Goal: Task Accomplishment & Management: Use online tool/utility

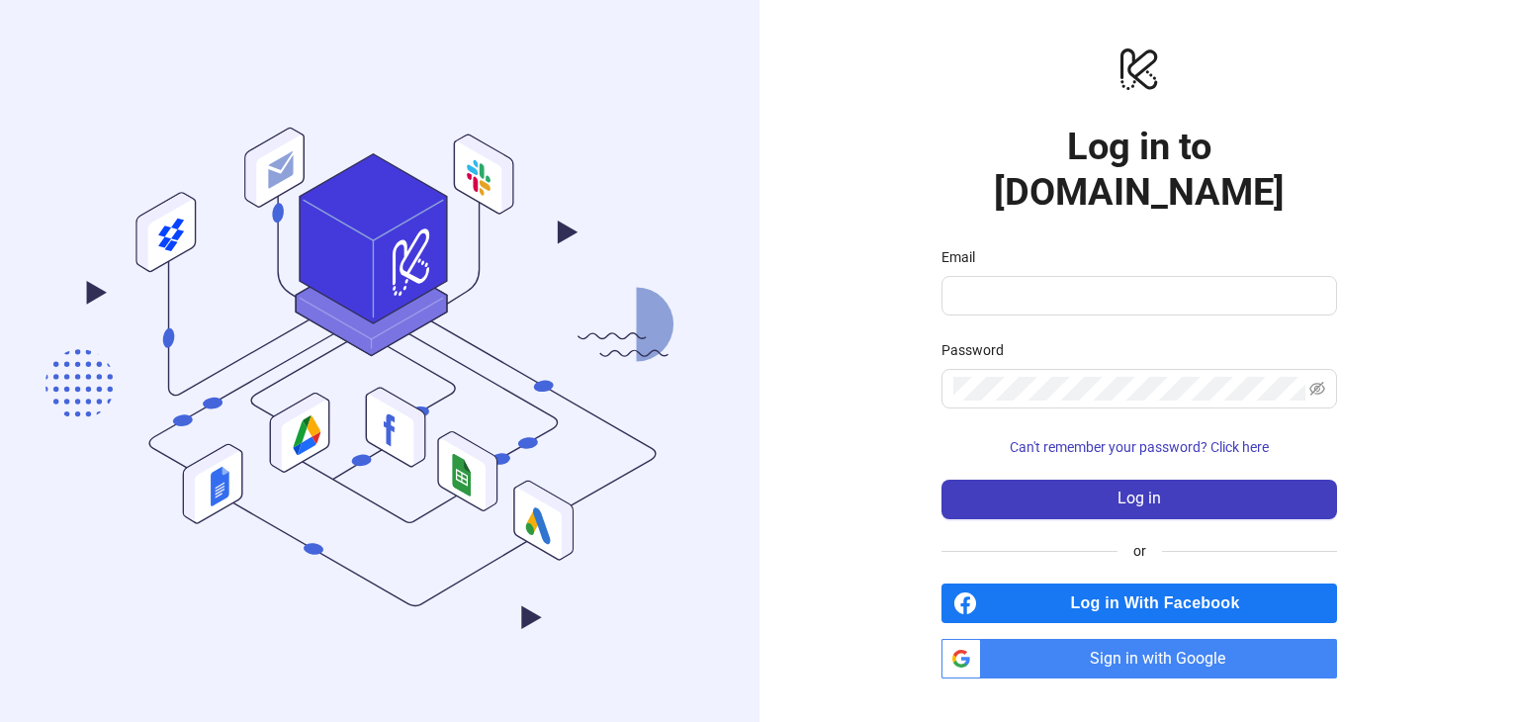
type input "**********"
click at [1116, 339] on div "Password" at bounding box center [1140, 354] width 396 height 30
click at [1108, 369] on span at bounding box center [1140, 389] width 396 height 40
click at [942, 480] on button "Log in" at bounding box center [1140, 500] width 396 height 40
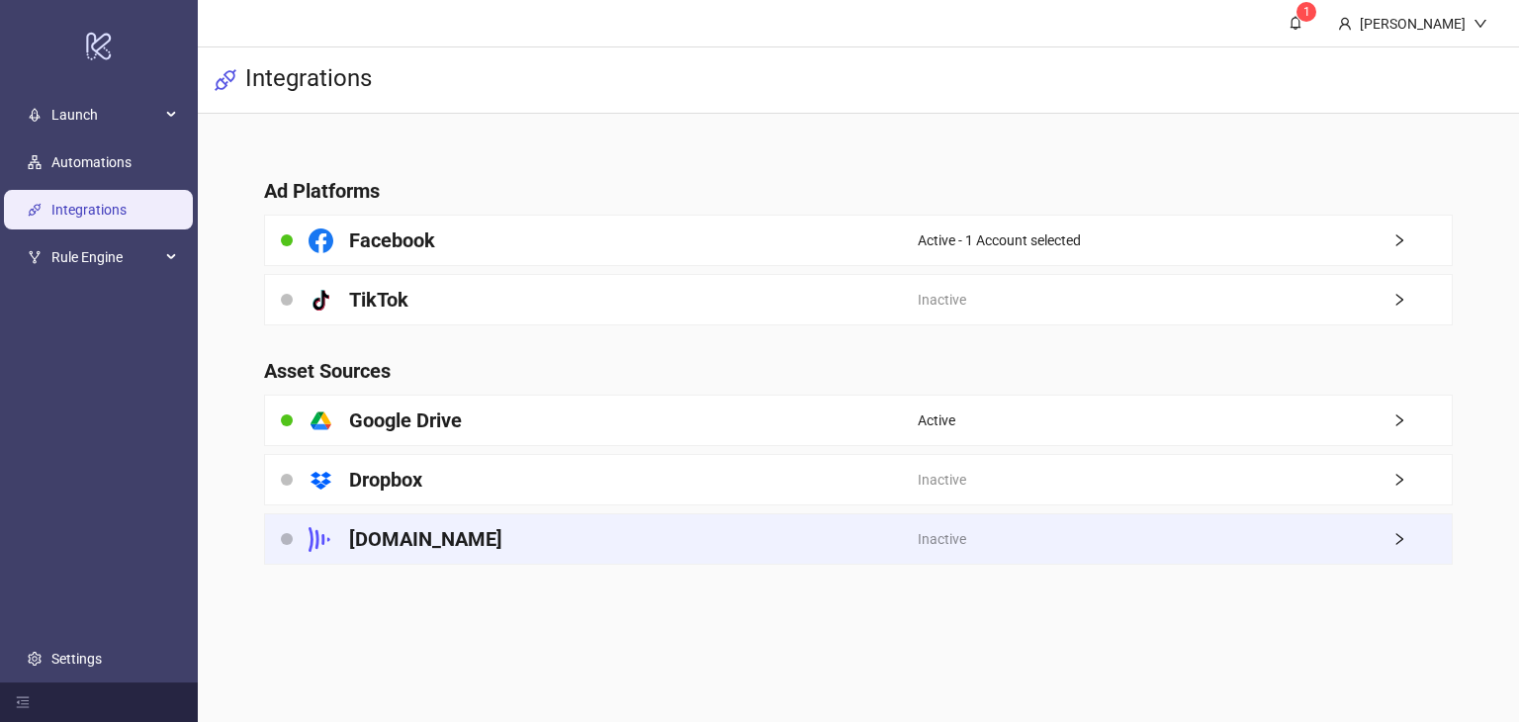
click at [476, 546] on div "[DOMAIN_NAME]" at bounding box center [591, 538] width 653 height 49
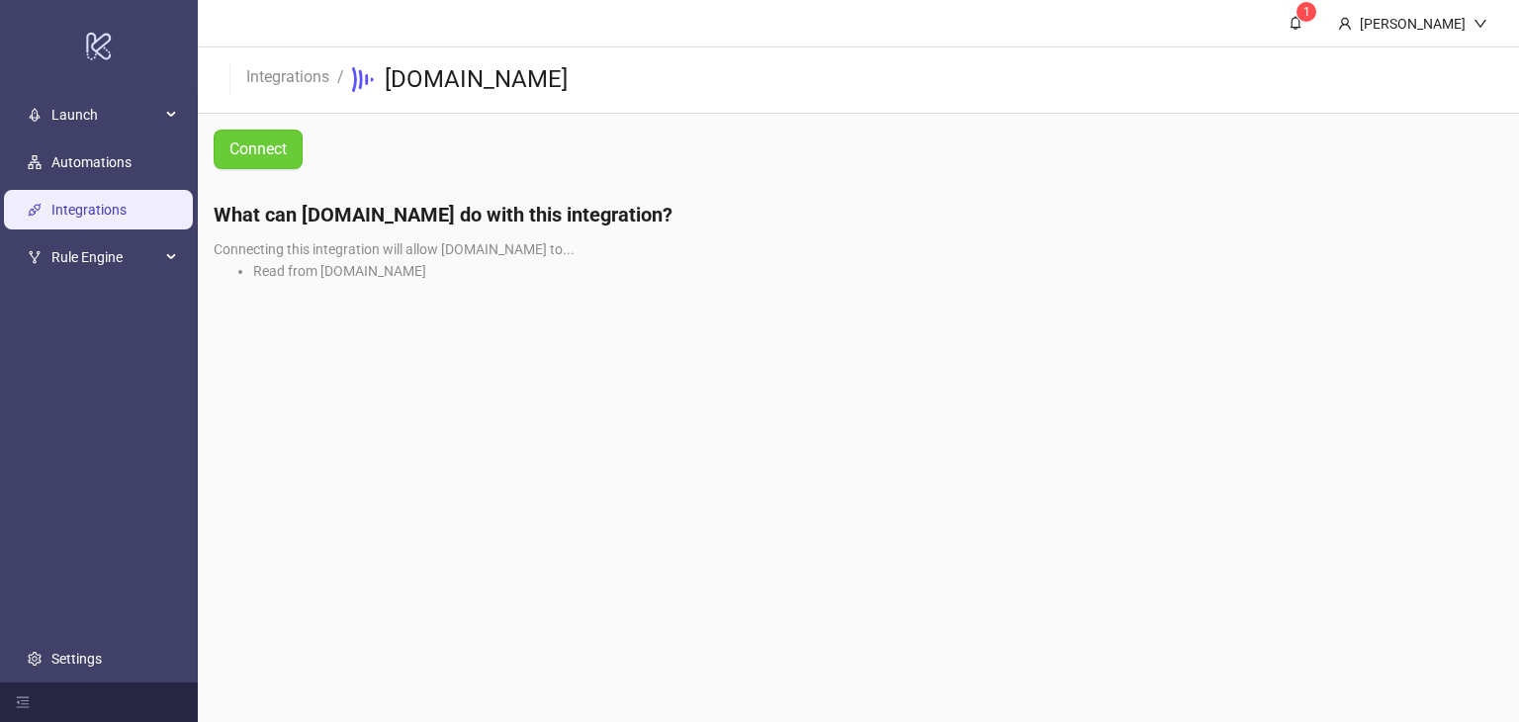
click at [268, 135] on button "Connect" at bounding box center [258, 150] width 89 height 40
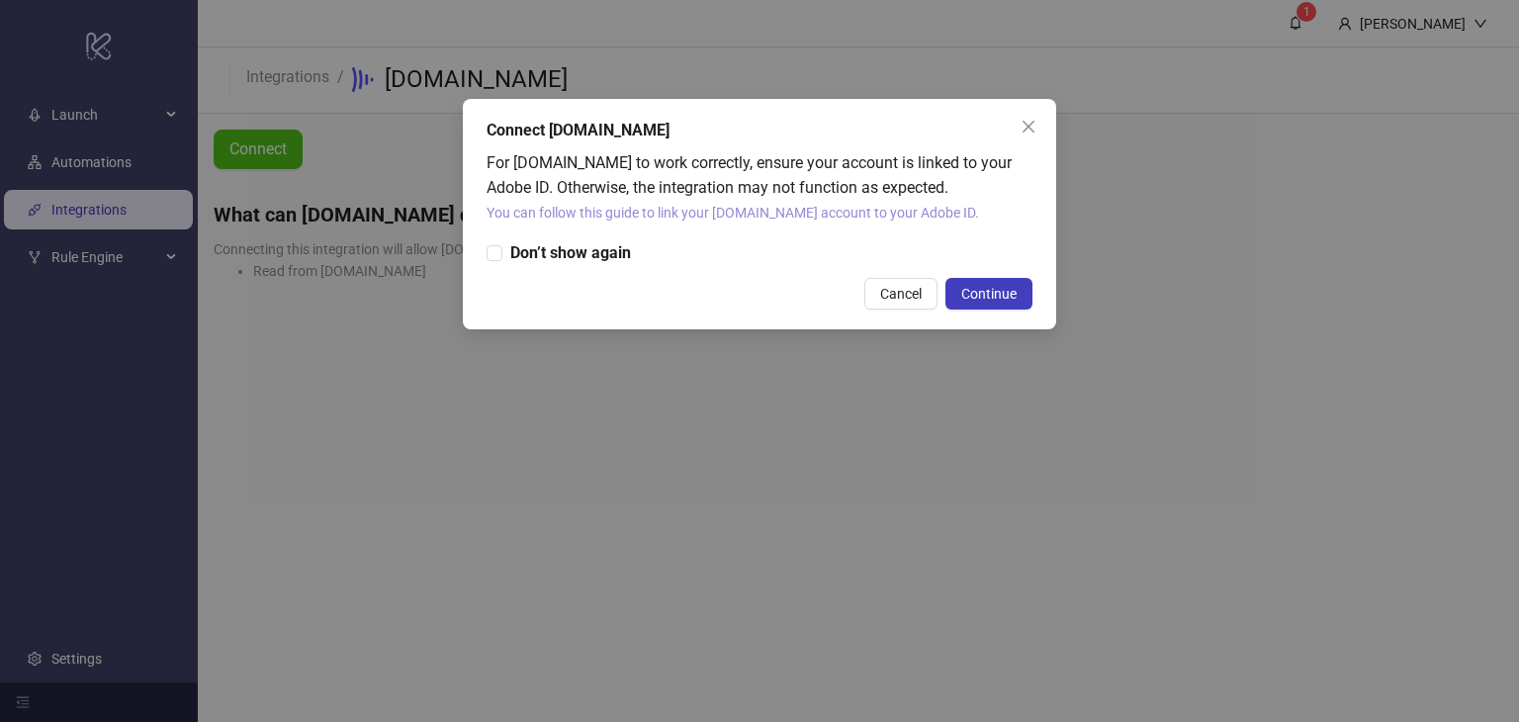
click at [744, 215] on link "You can follow this guide to link your [DOMAIN_NAME] account to your Adobe ID." at bounding box center [733, 213] width 493 height 16
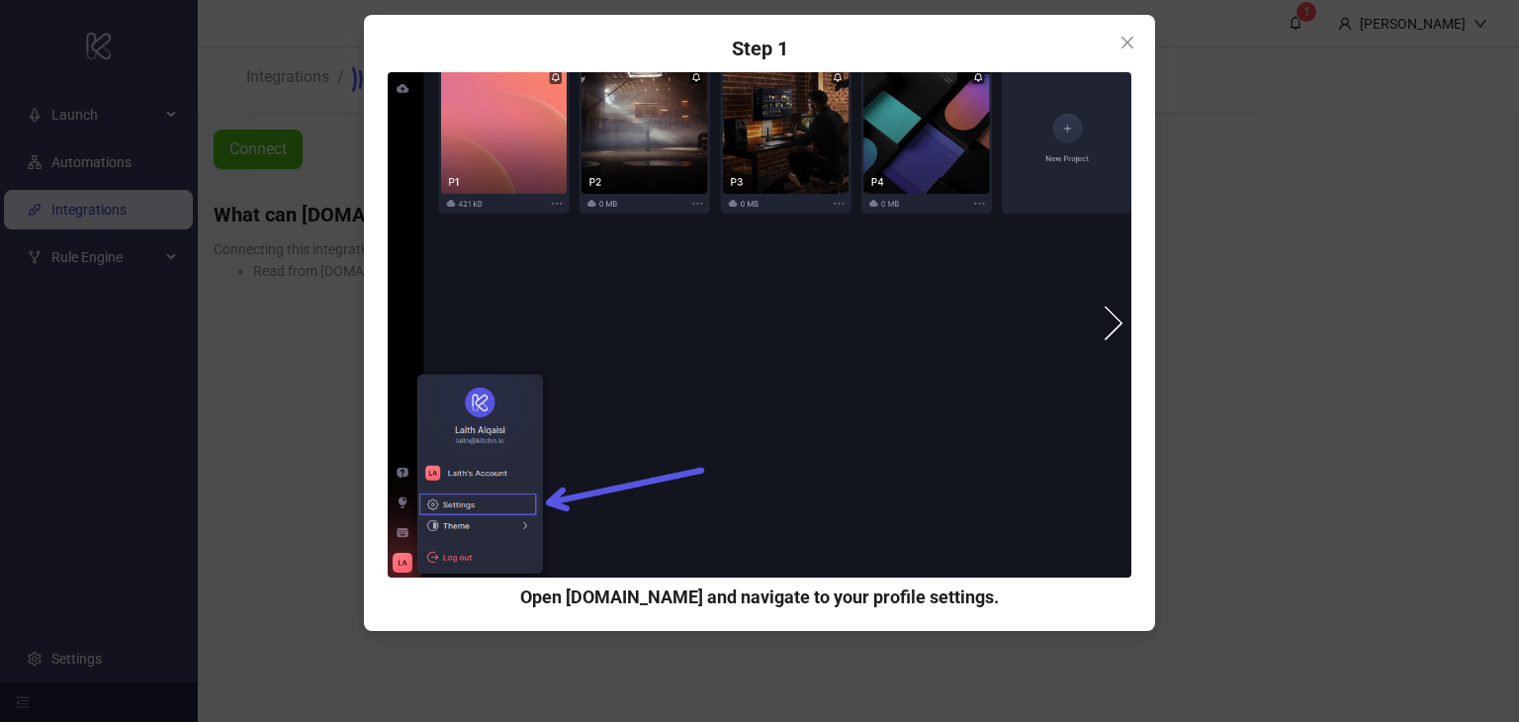
click at [1112, 322] on button "next" at bounding box center [1106, 324] width 36 height 36
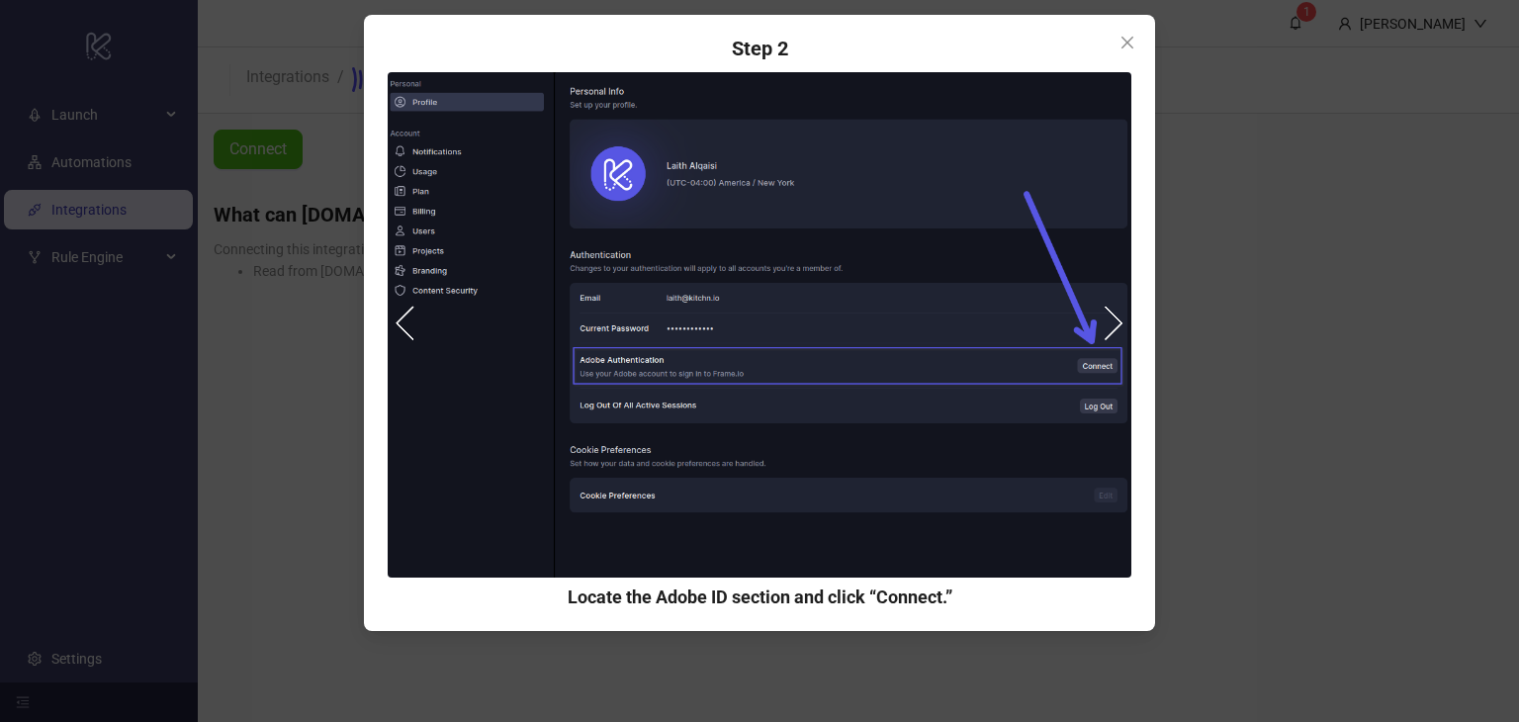
click at [1112, 322] on button "next" at bounding box center [1106, 324] width 36 height 36
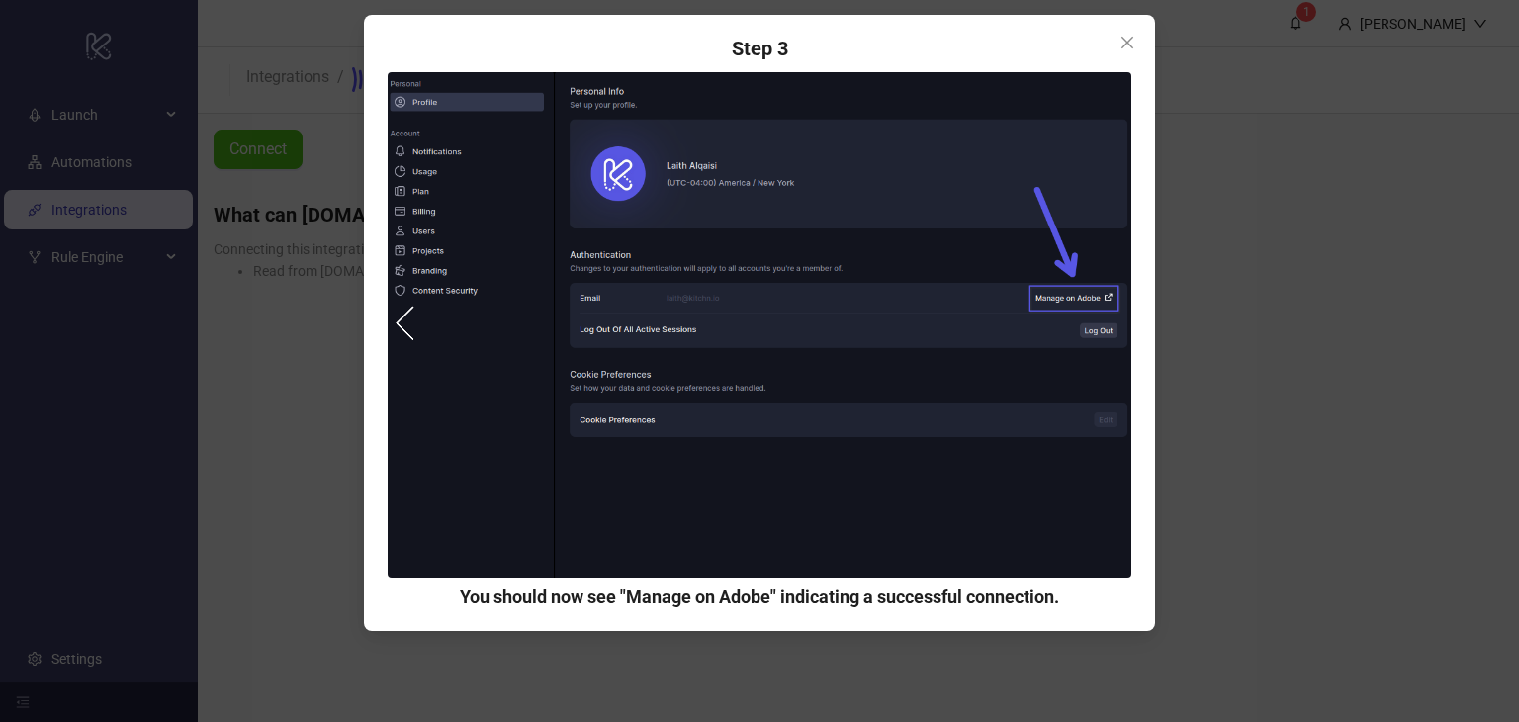
click at [1112, 322] on img at bounding box center [760, 324] width 744 height 505
click at [409, 317] on button "prev" at bounding box center [414, 324] width 36 height 36
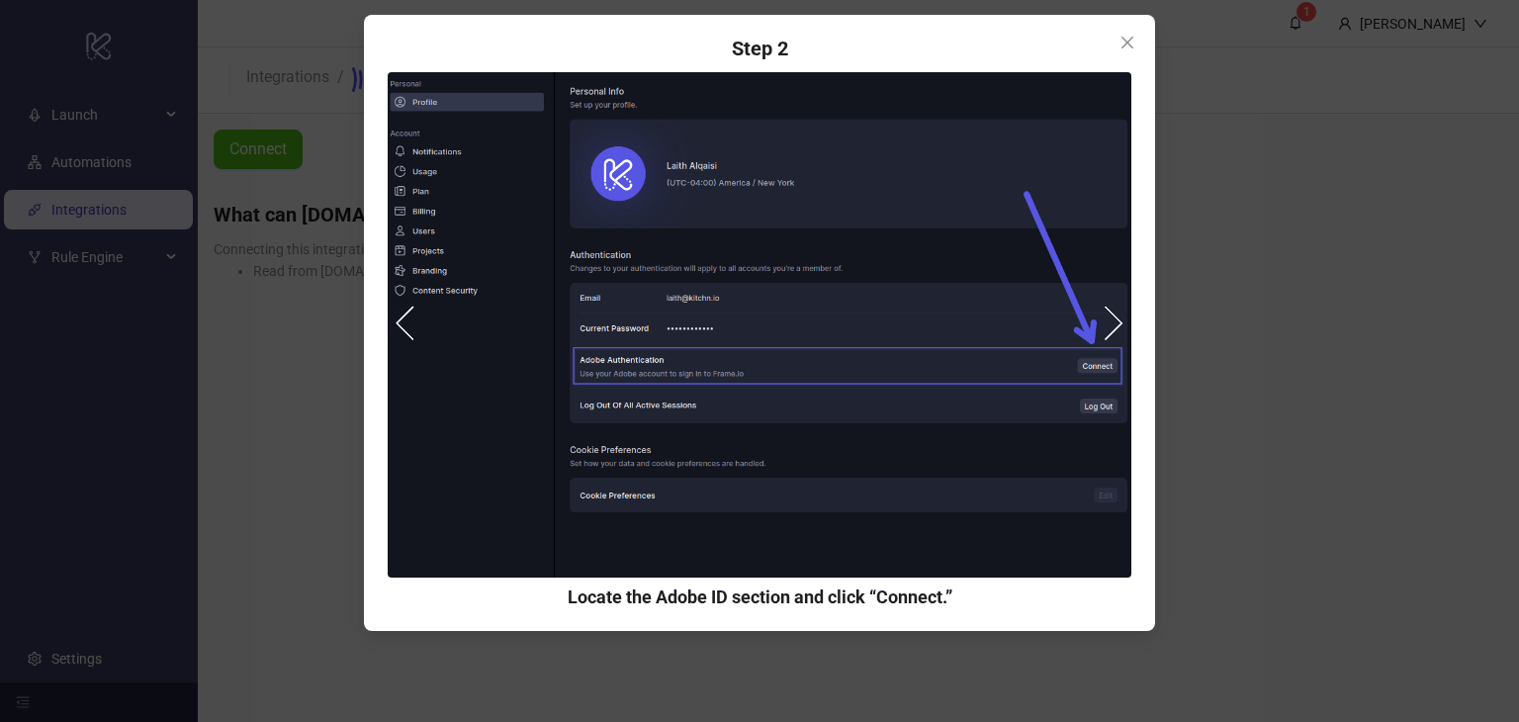
click at [409, 317] on button "prev" at bounding box center [414, 324] width 36 height 36
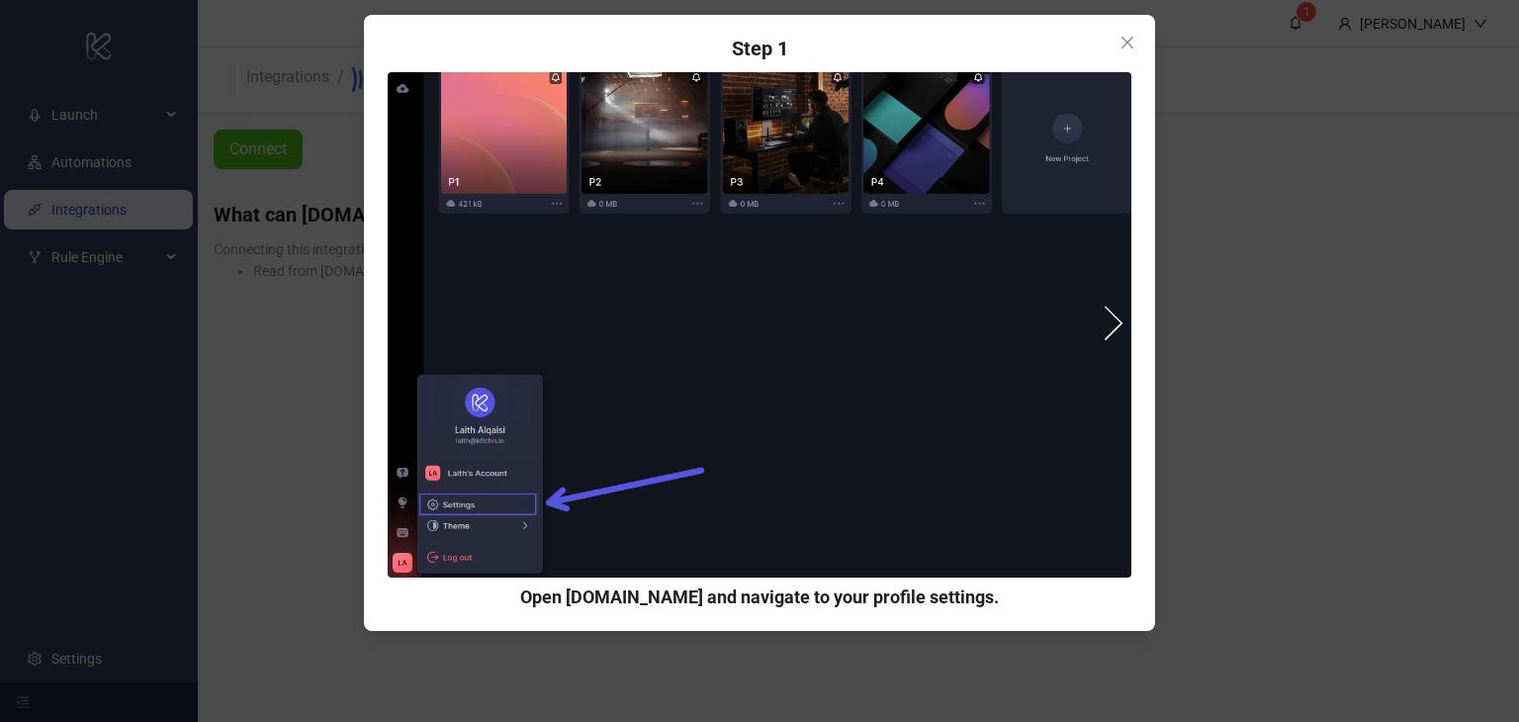
click at [409, 317] on img at bounding box center [760, 324] width 744 height 505
click at [282, 381] on div "Step 1 Open [DOMAIN_NAME] and navigate to your profile settings. Step 2 Locate …" at bounding box center [759, 361] width 1519 height 722
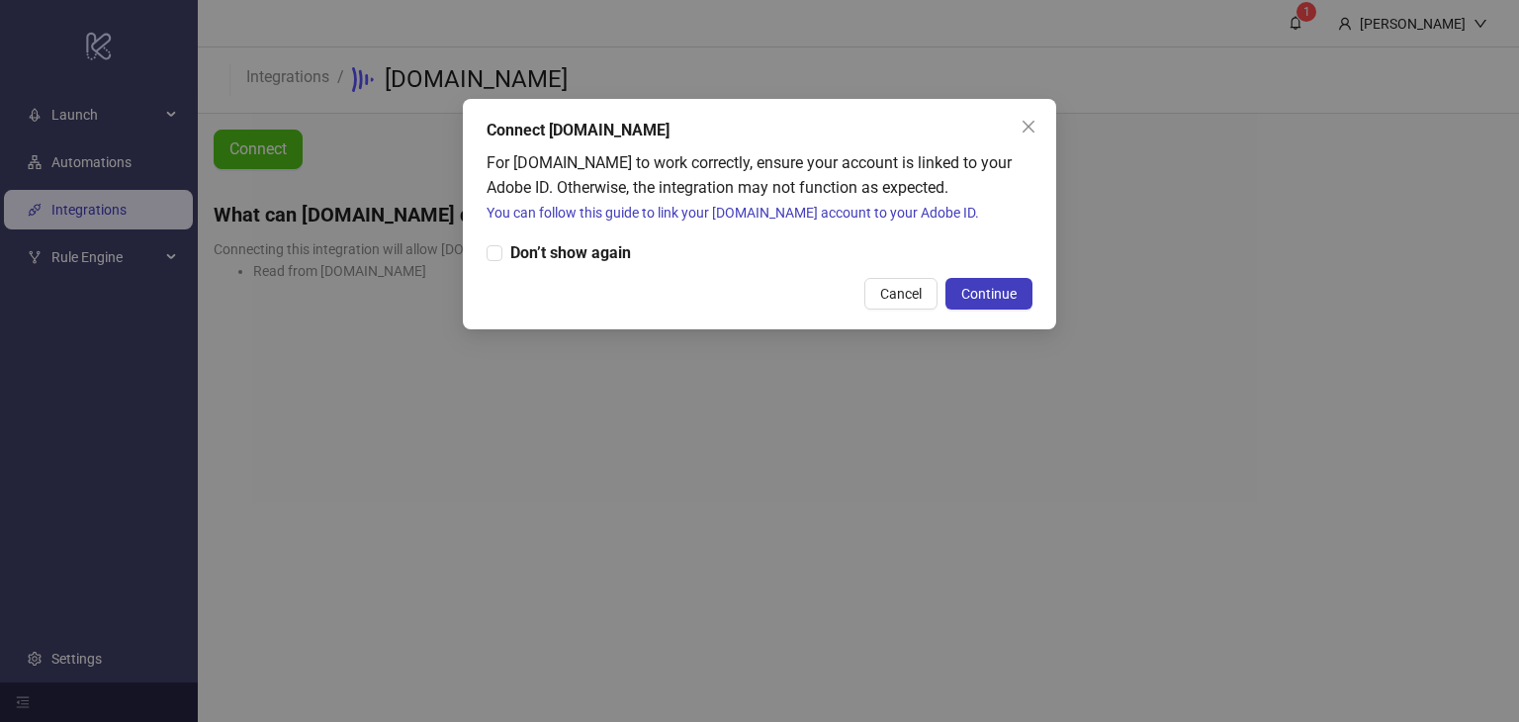
click at [917, 302] on button "Cancel" at bounding box center [901, 294] width 73 height 32
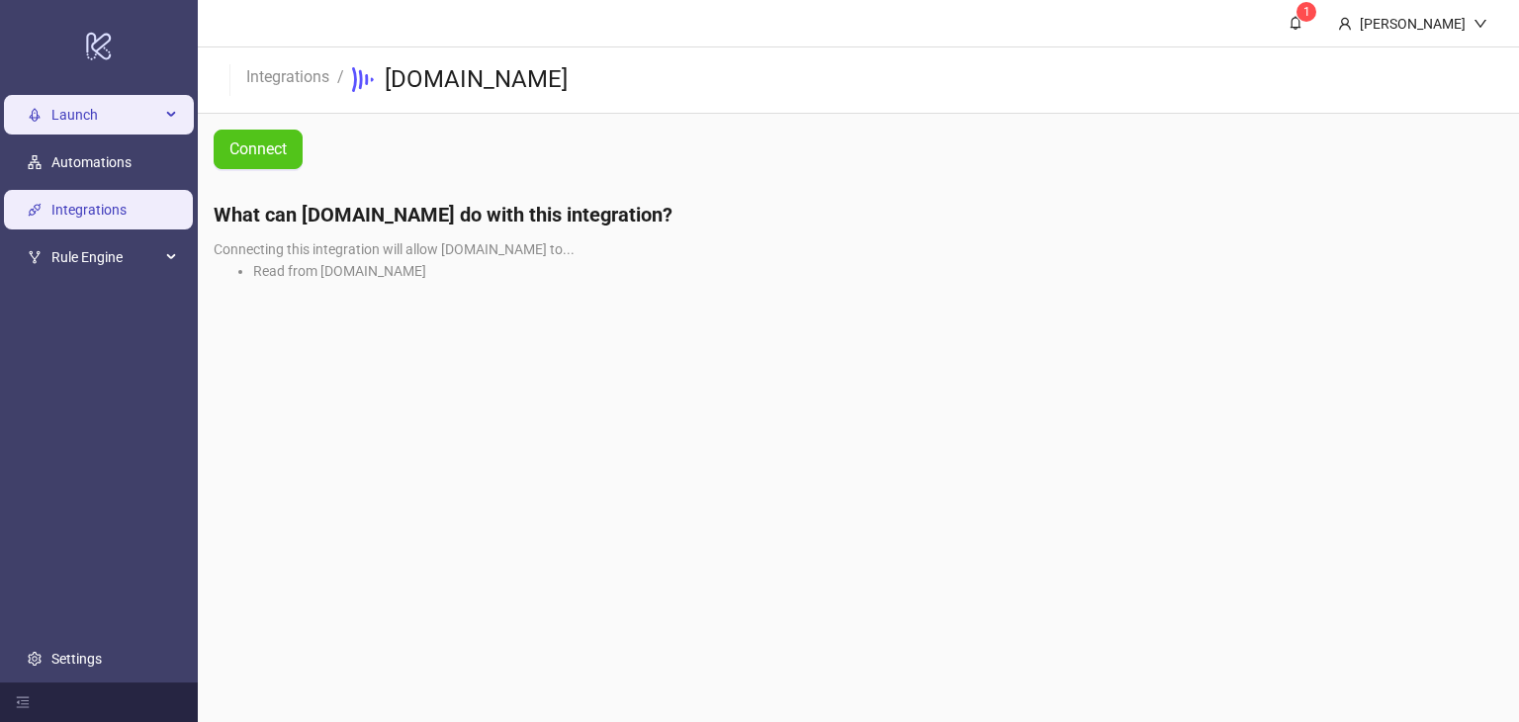
click at [80, 124] on span "Launch" at bounding box center [105, 115] width 109 height 40
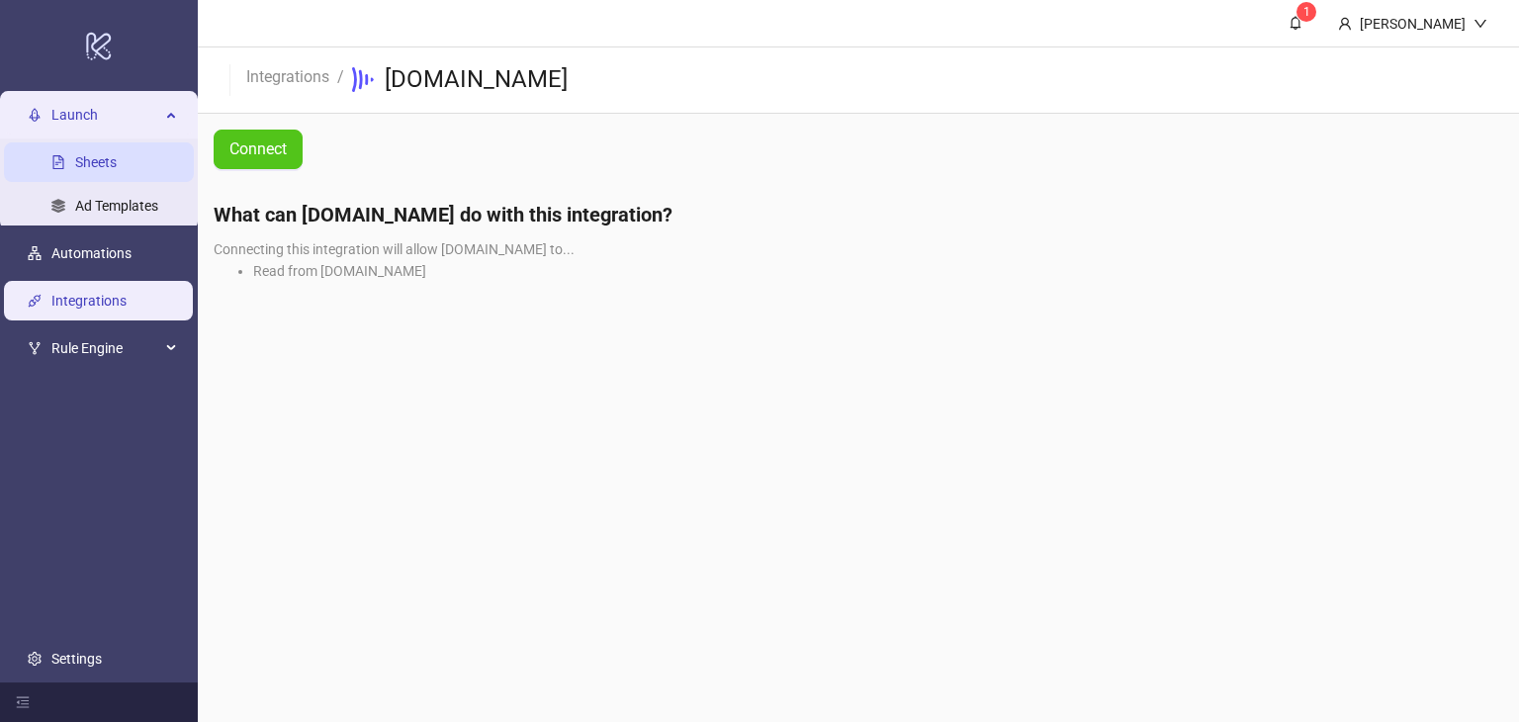
click at [90, 170] on link "Sheets" at bounding box center [96, 162] width 42 height 16
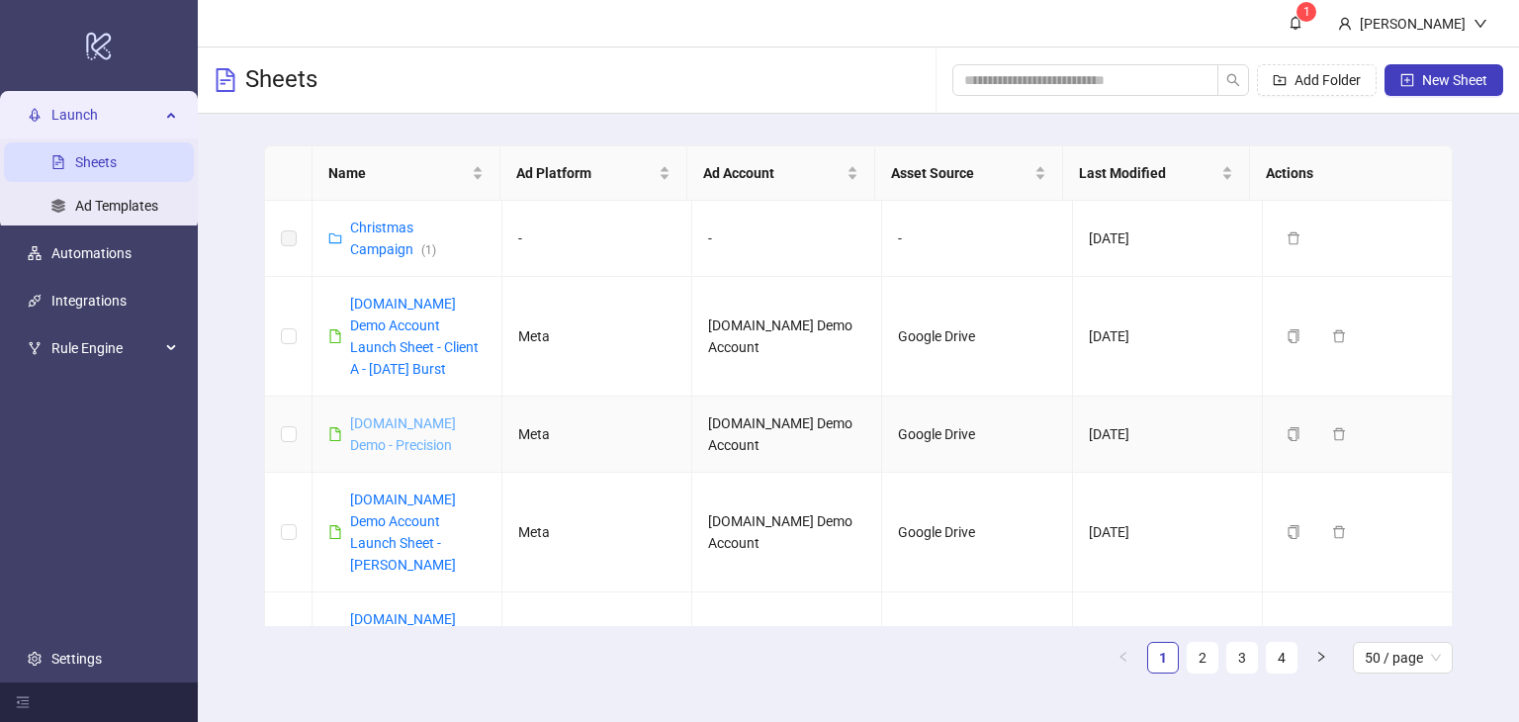
click at [372, 446] on link "[DOMAIN_NAME] Demo - Precision" at bounding box center [403, 434] width 106 height 38
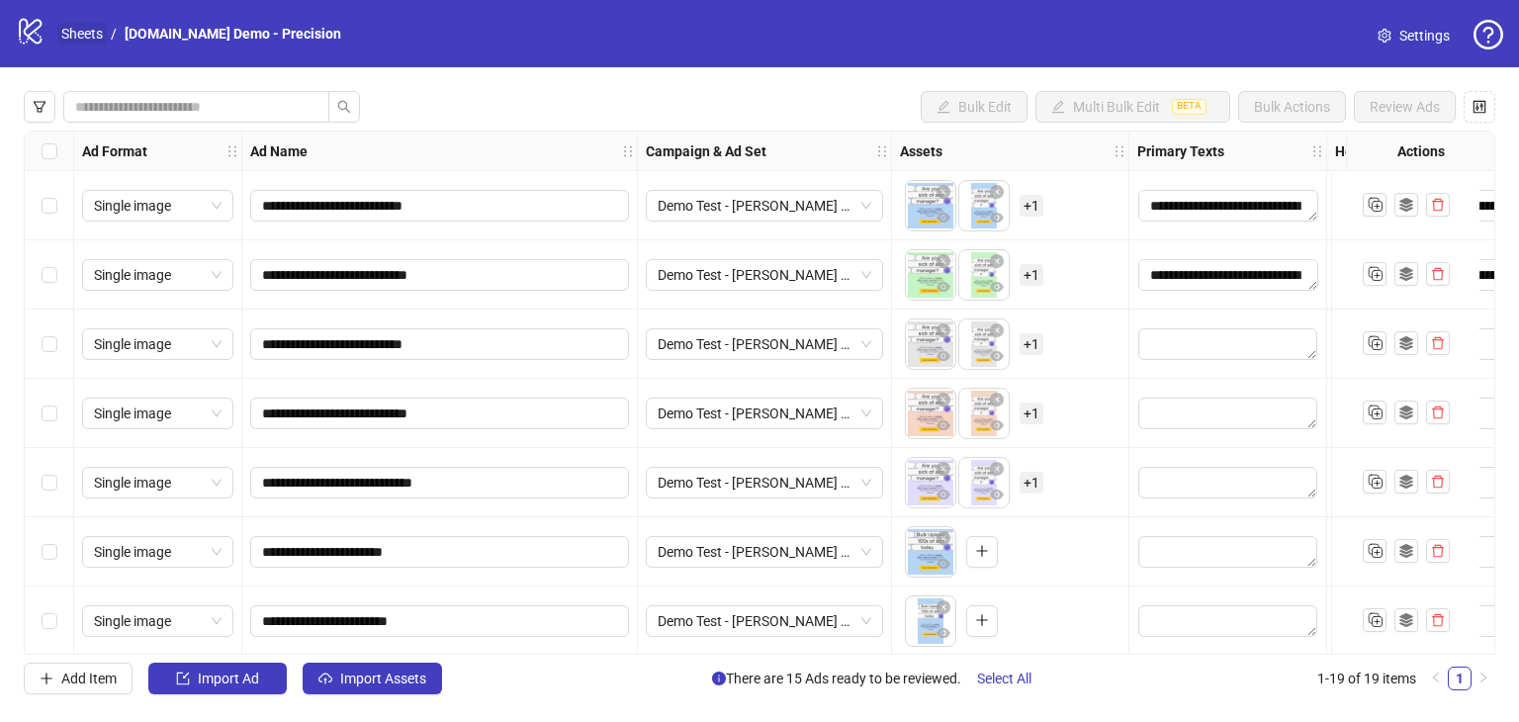
click at [61, 33] on link "Sheets" at bounding box center [81, 34] width 49 height 22
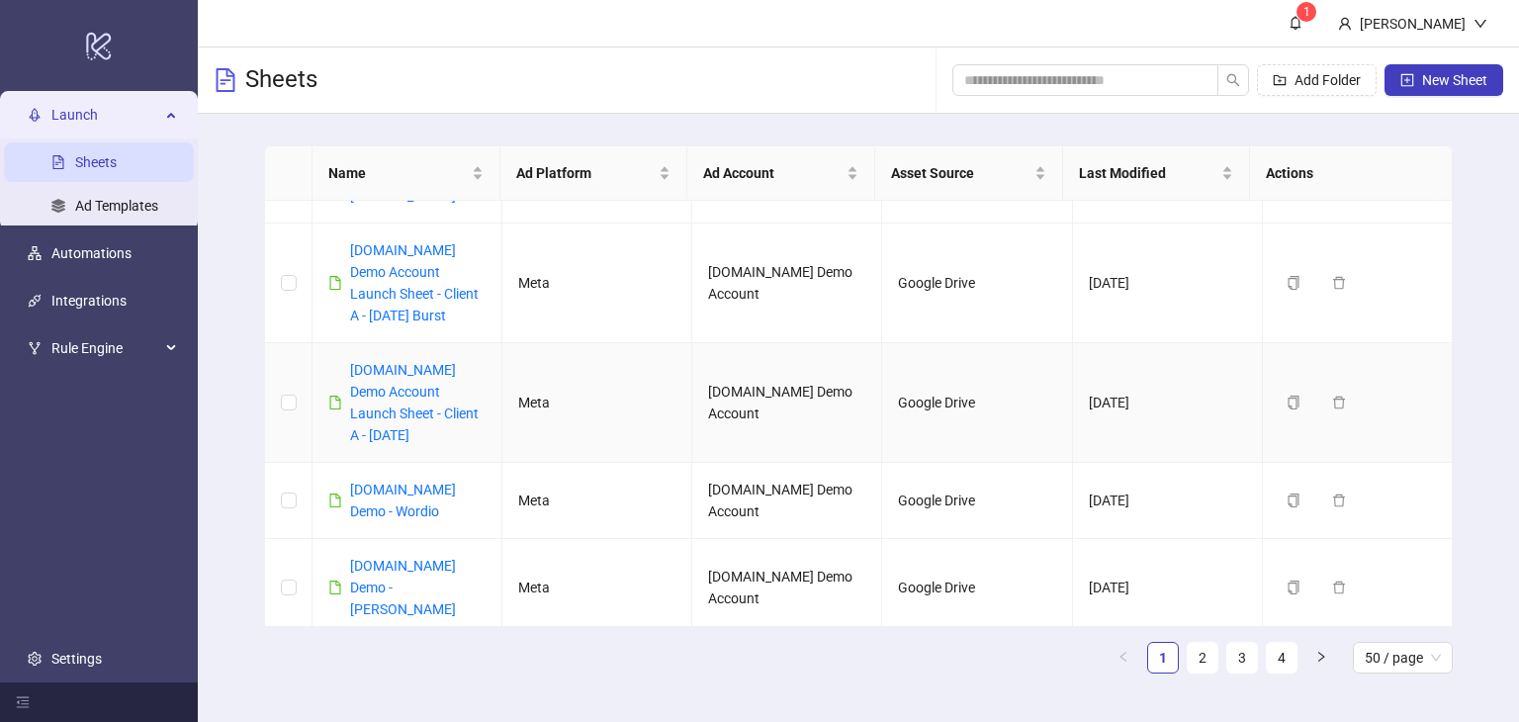
scroll to position [396, 0]
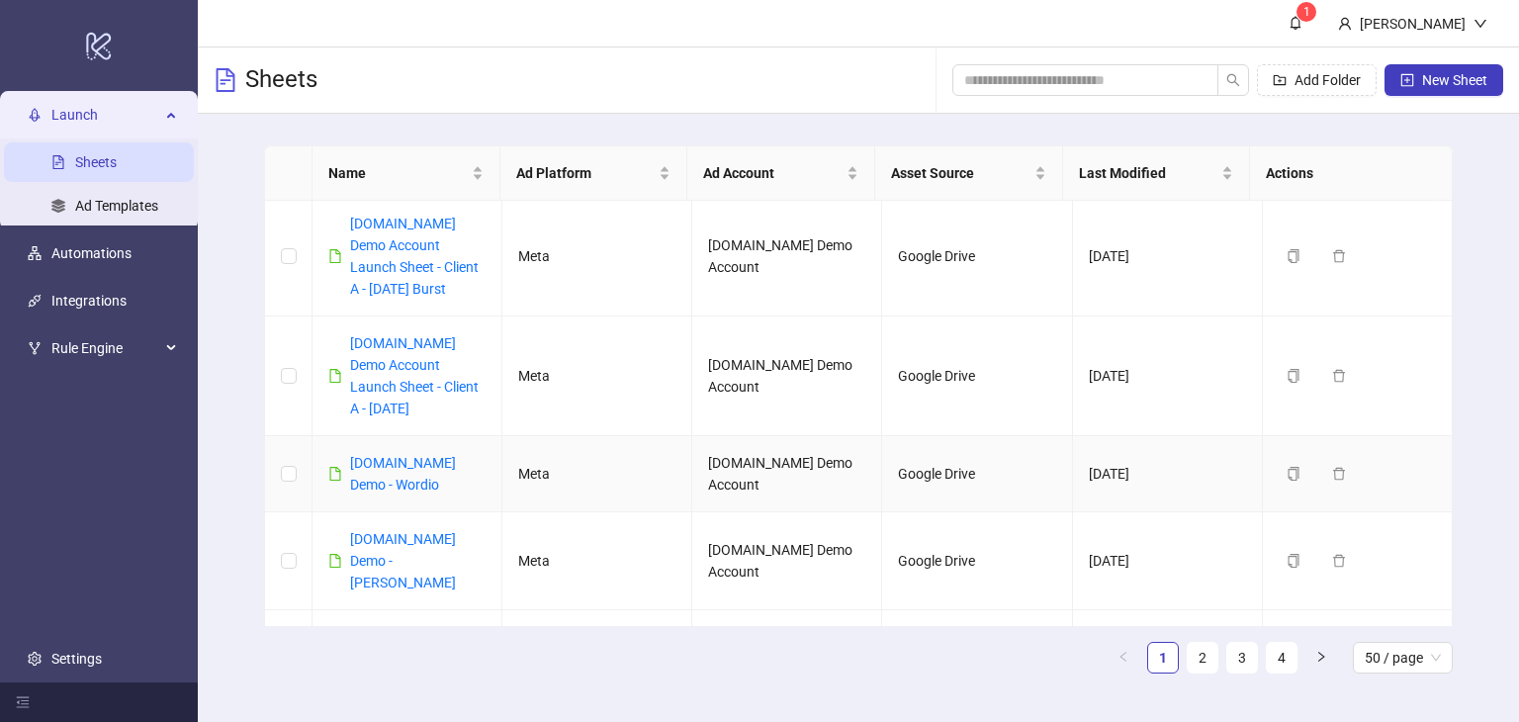
click at [368, 452] on div "[DOMAIN_NAME] Demo - Wordio" at bounding box center [418, 474] width 136 height 44
click at [370, 464] on link "[DOMAIN_NAME] Demo - Wordio" at bounding box center [403, 474] width 106 height 38
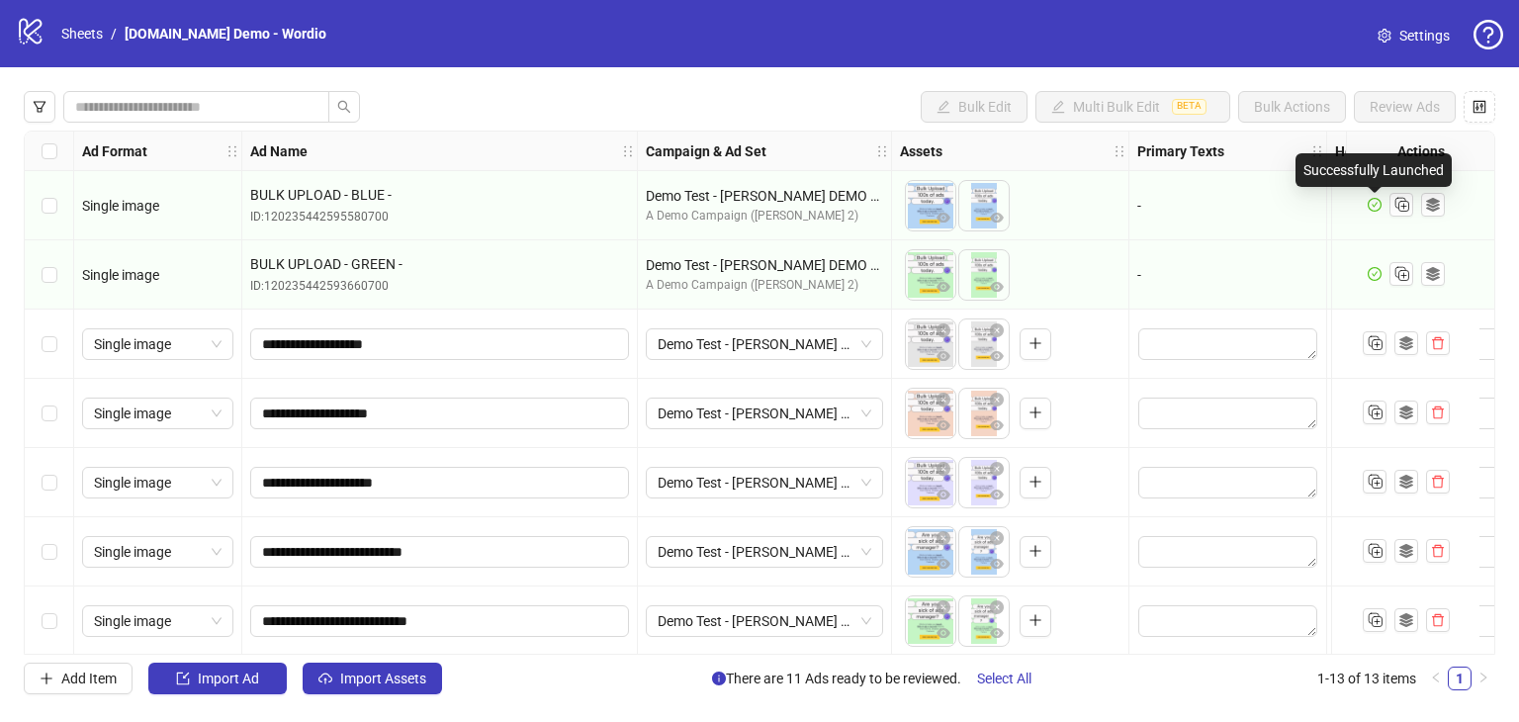
click at [1373, 210] on icon "check-circle" at bounding box center [1375, 205] width 14 height 14
click at [1372, 200] on icon "check-circle" at bounding box center [1375, 205] width 14 height 14
click at [1371, 210] on icon "check-circle" at bounding box center [1375, 205] width 14 height 14
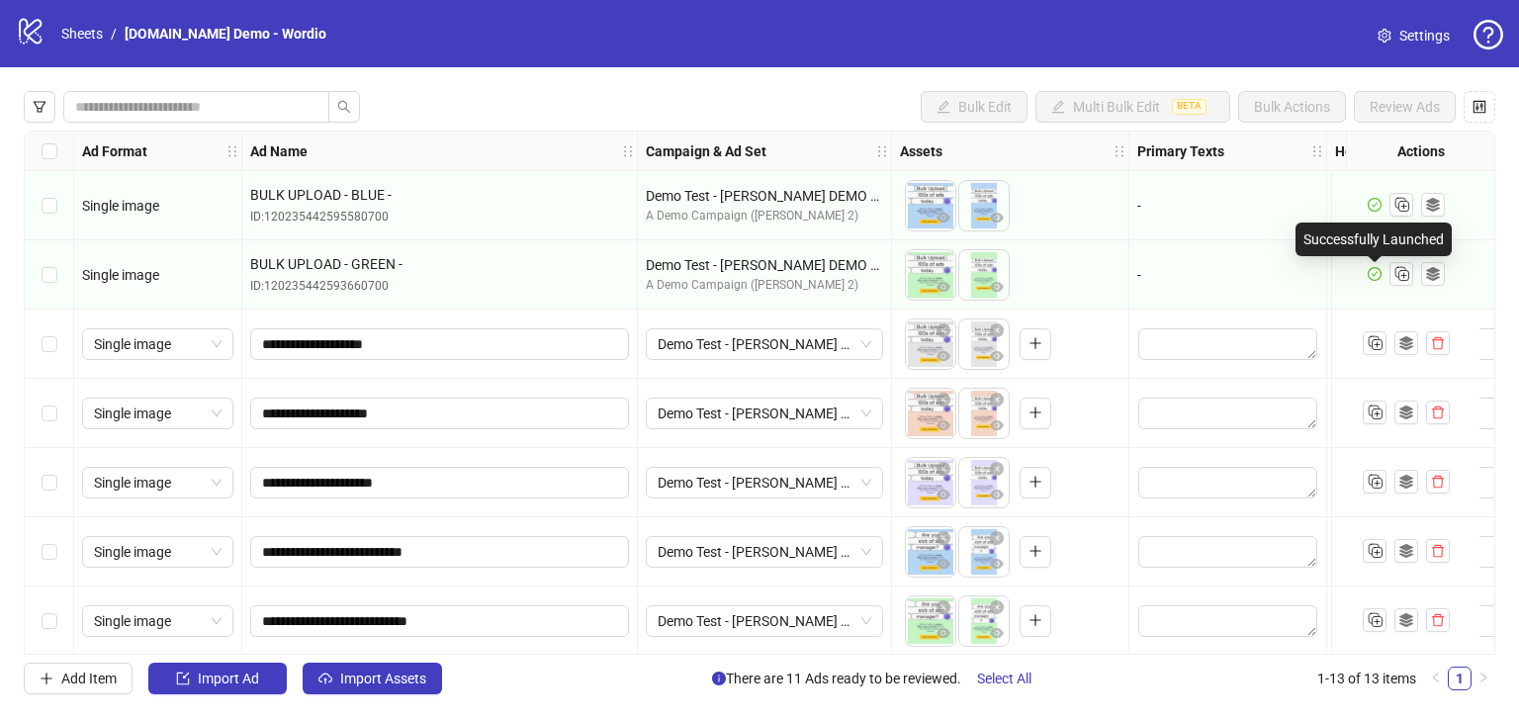
click at [1371, 280] on icon "check-circle" at bounding box center [1375, 274] width 14 height 14
click at [47, 213] on label "Select row 1" at bounding box center [50, 206] width 16 height 22
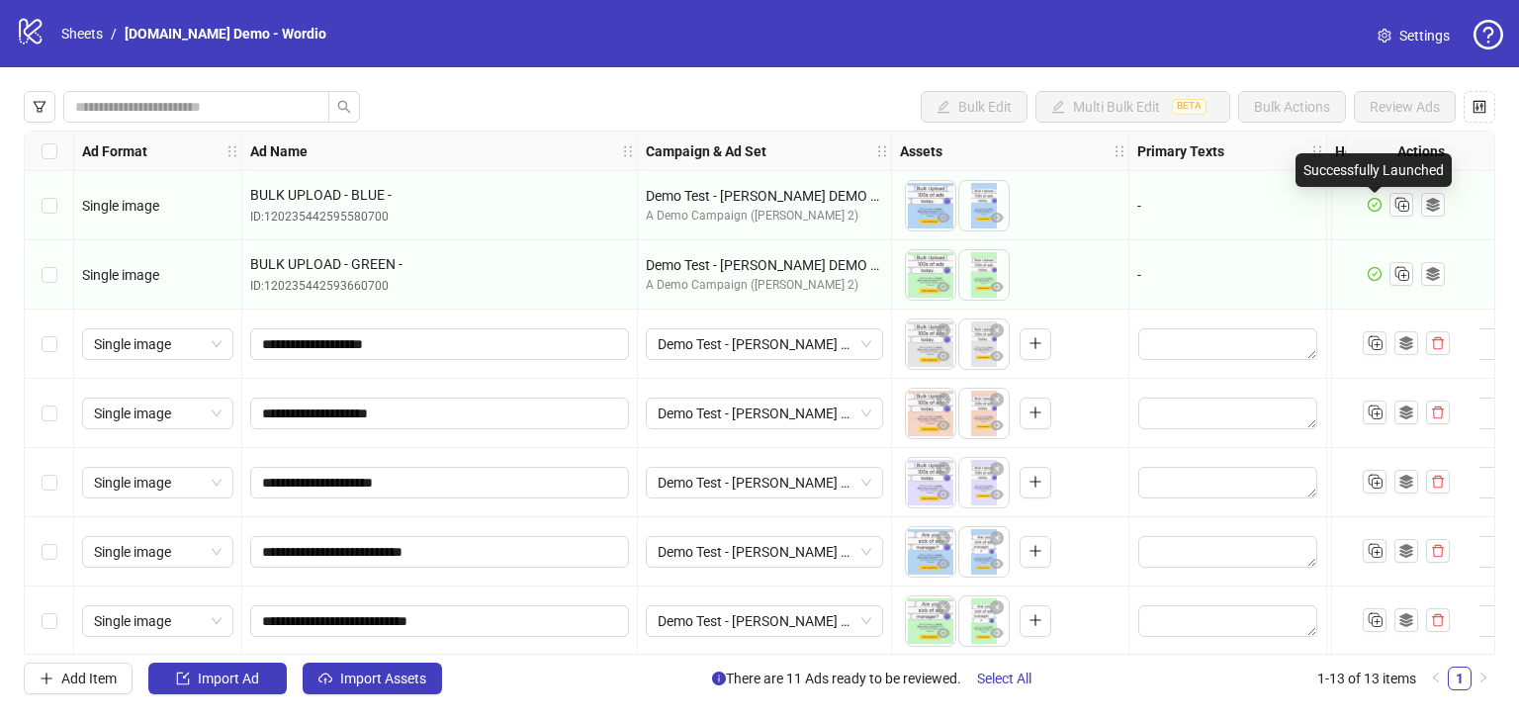
click at [1373, 203] on icon "check-circle" at bounding box center [1375, 205] width 14 height 14
click at [58, 272] on div "Select row 2" at bounding box center [49, 274] width 49 height 69
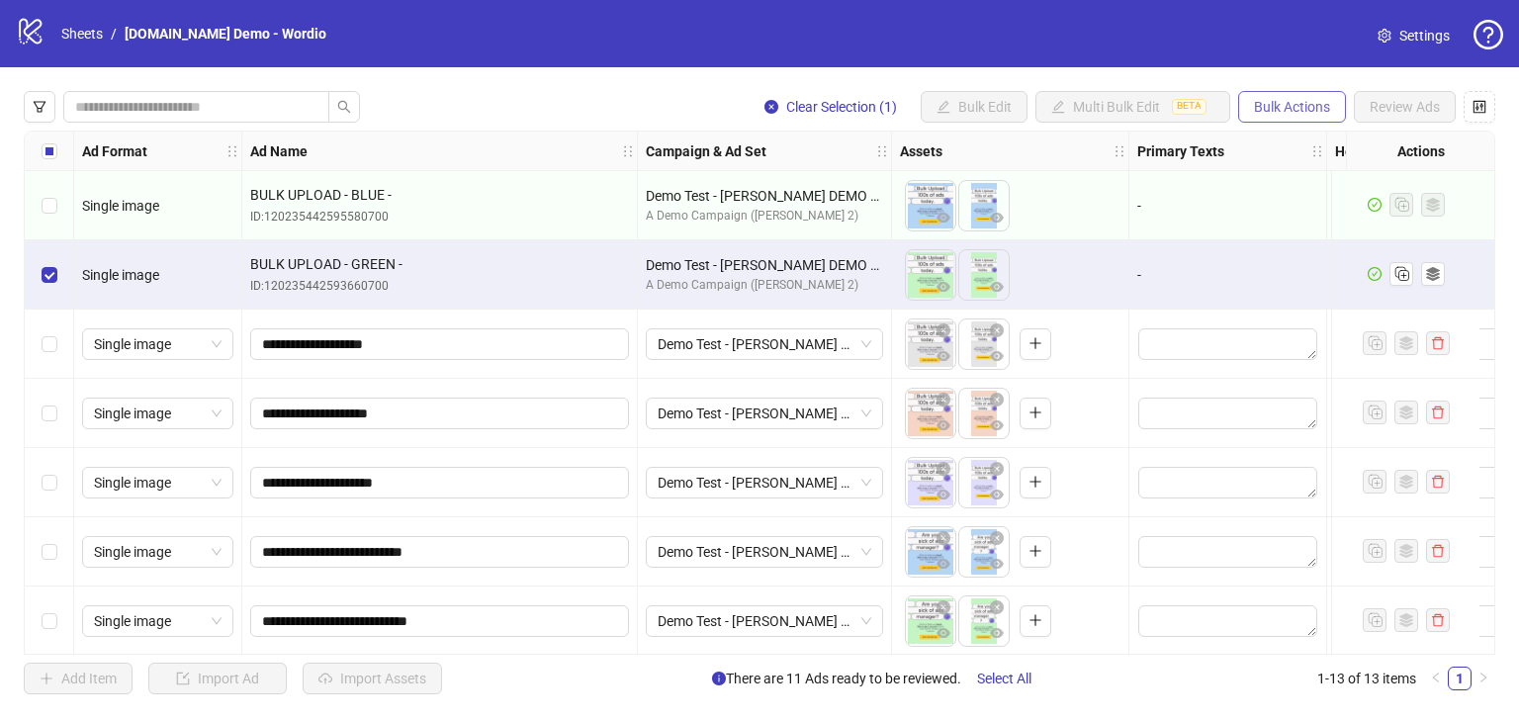
click at [1271, 104] on span "Bulk Actions" at bounding box center [1292, 107] width 76 height 16
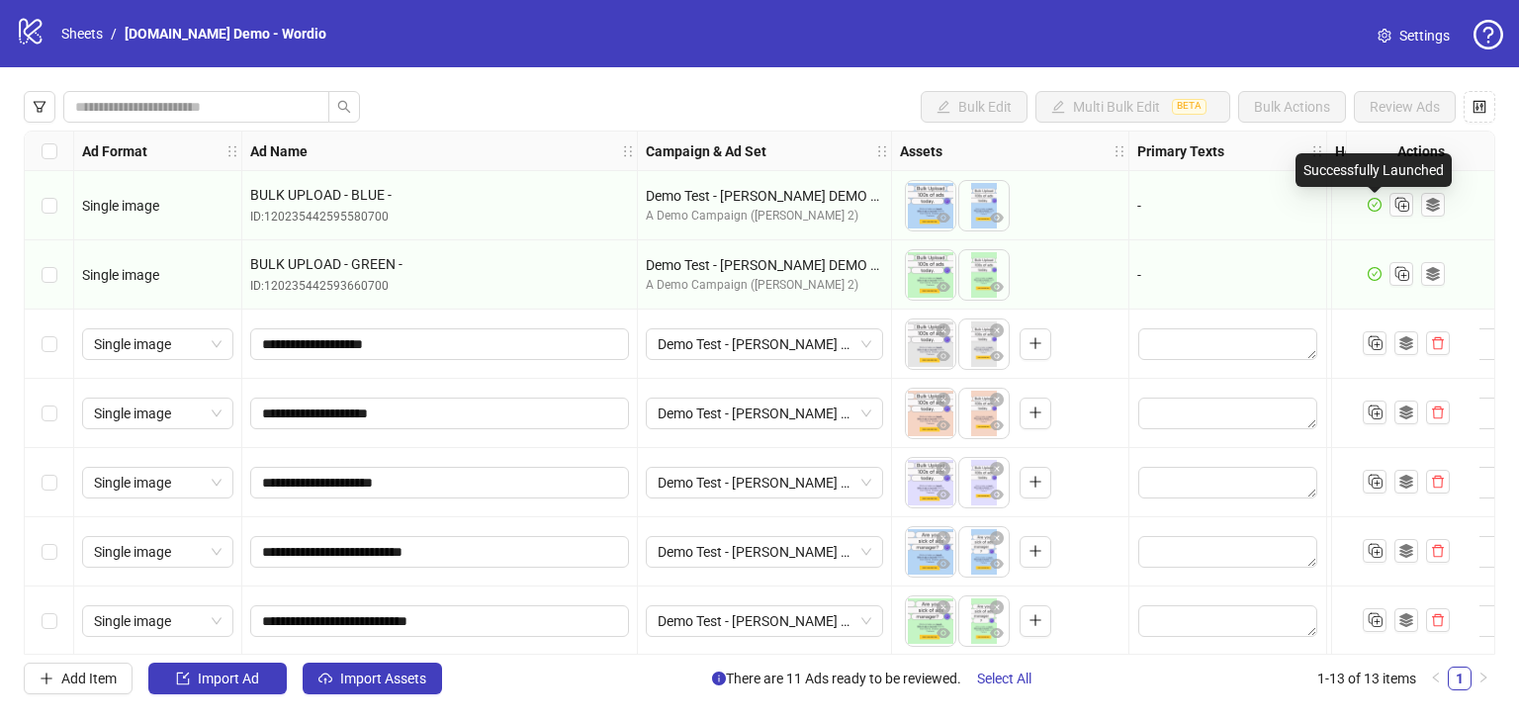
click at [1377, 201] on icon "check-circle" at bounding box center [1375, 205] width 14 height 14
click at [1381, 207] on icon "check-circle" at bounding box center [1375, 205] width 14 height 14
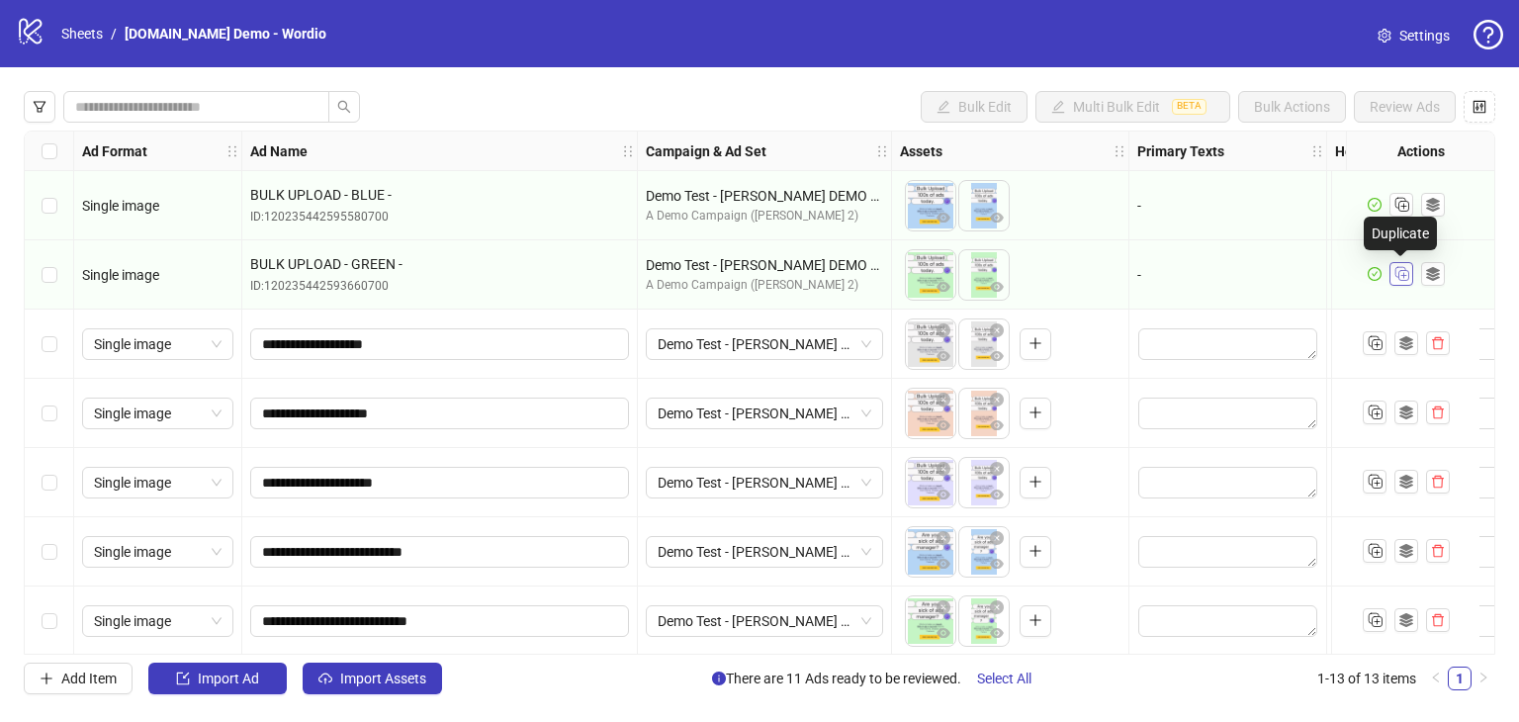
click at [1402, 278] on icon "Duplicate" at bounding box center [1402, 273] width 20 height 20
click at [1053, 212] on div "To pick up a draggable item, press the space bar. While dragging, use the arrow…" at bounding box center [1010, 205] width 221 height 61
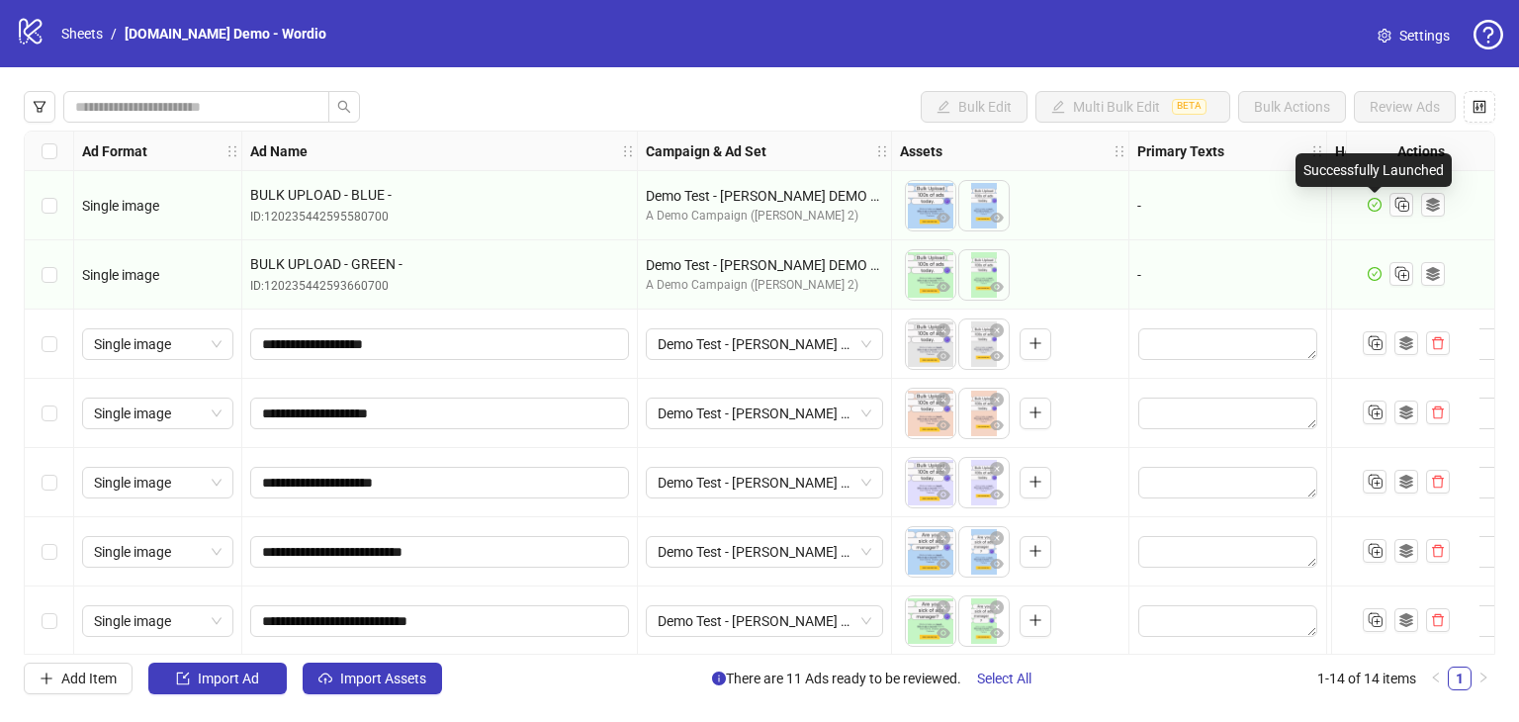
click at [1372, 205] on icon "check-circle" at bounding box center [1375, 205] width 14 height 14
click at [90, 38] on link "Sheets" at bounding box center [81, 34] width 49 height 22
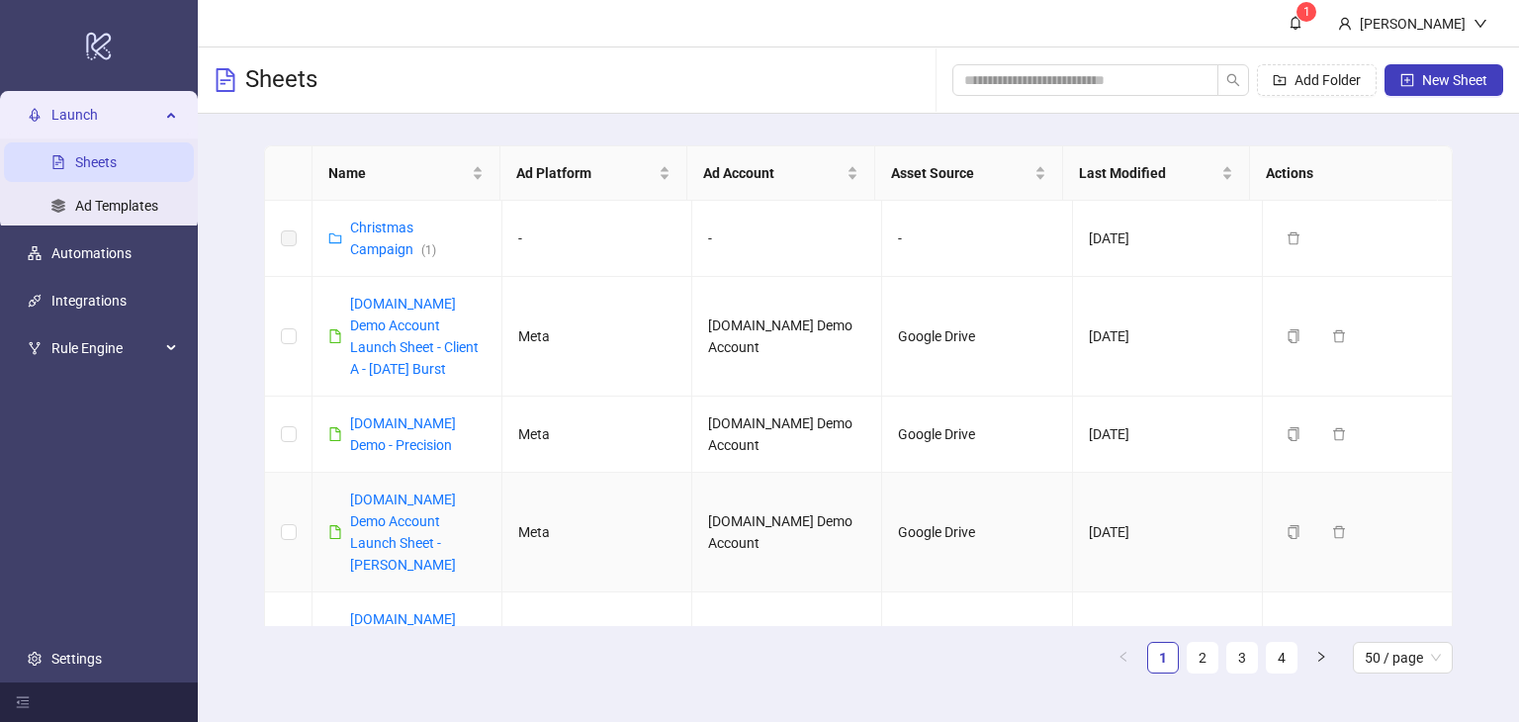
scroll to position [396, 0]
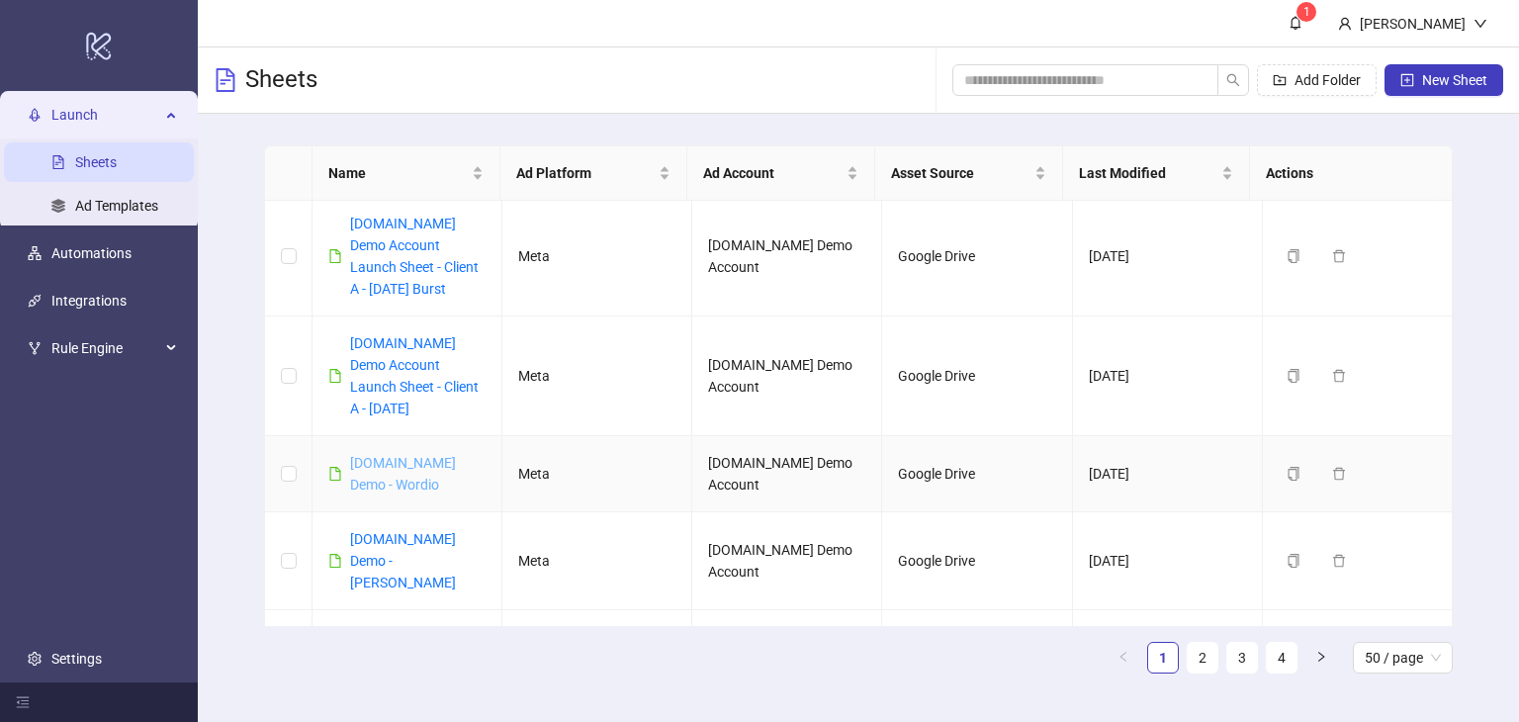
click at [372, 455] on link "[DOMAIN_NAME] Demo - Wordio" at bounding box center [403, 474] width 106 height 38
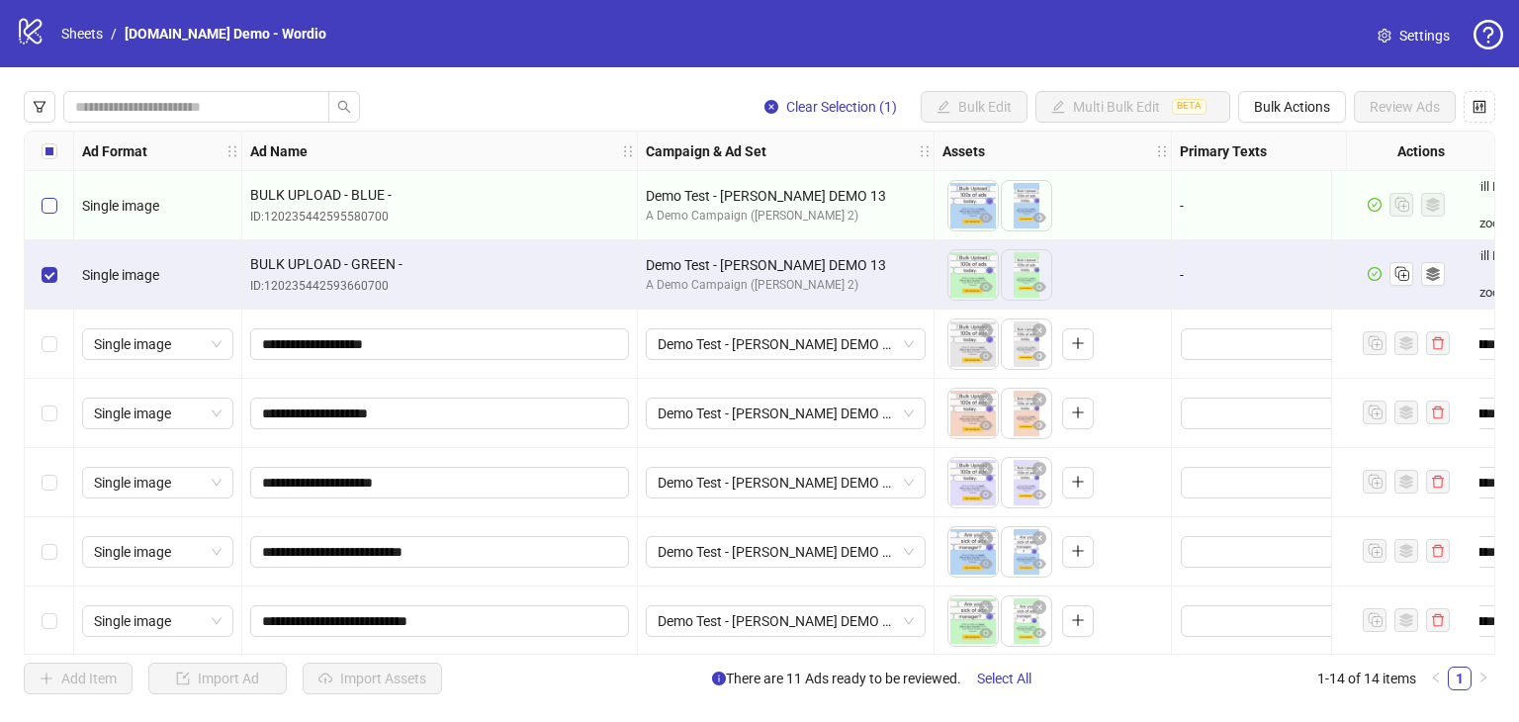
click at [48, 215] on label "Select row 1" at bounding box center [50, 206] width 16 height 22
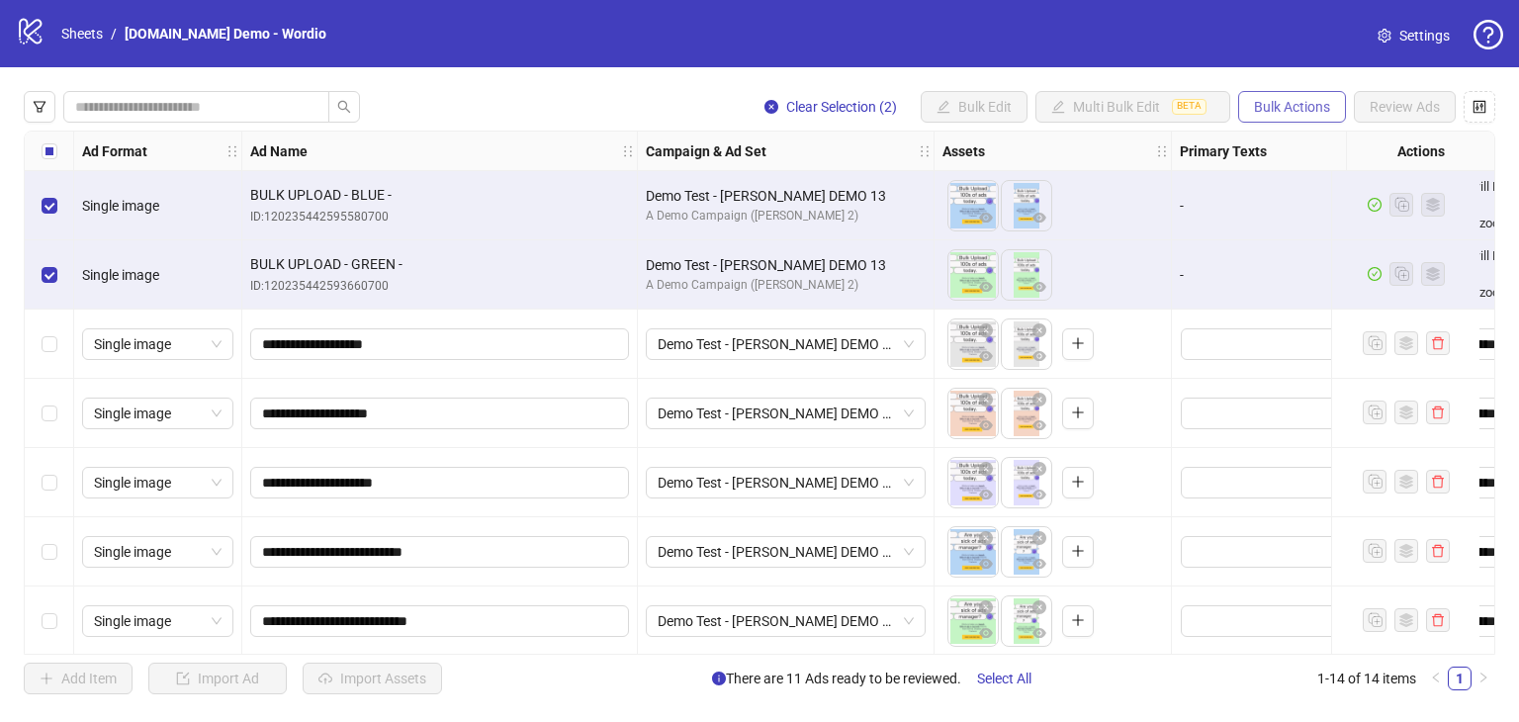
click at [1291, 99] on span "Bulk Actions" at bounding box center [1292, 107] width 76 height 16
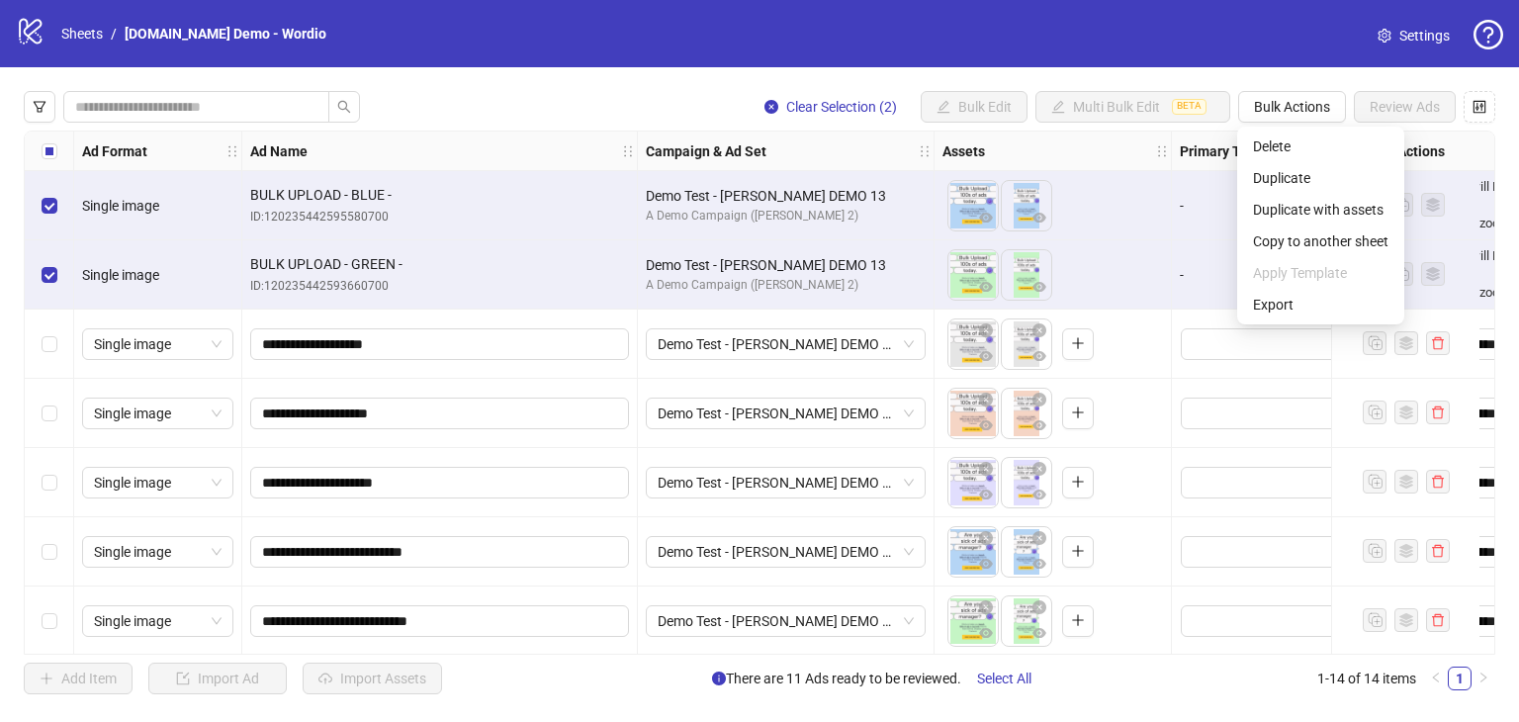
click at [1090, 151] on div "Assets" at bounding box center [1053, 152] width 237 height 40
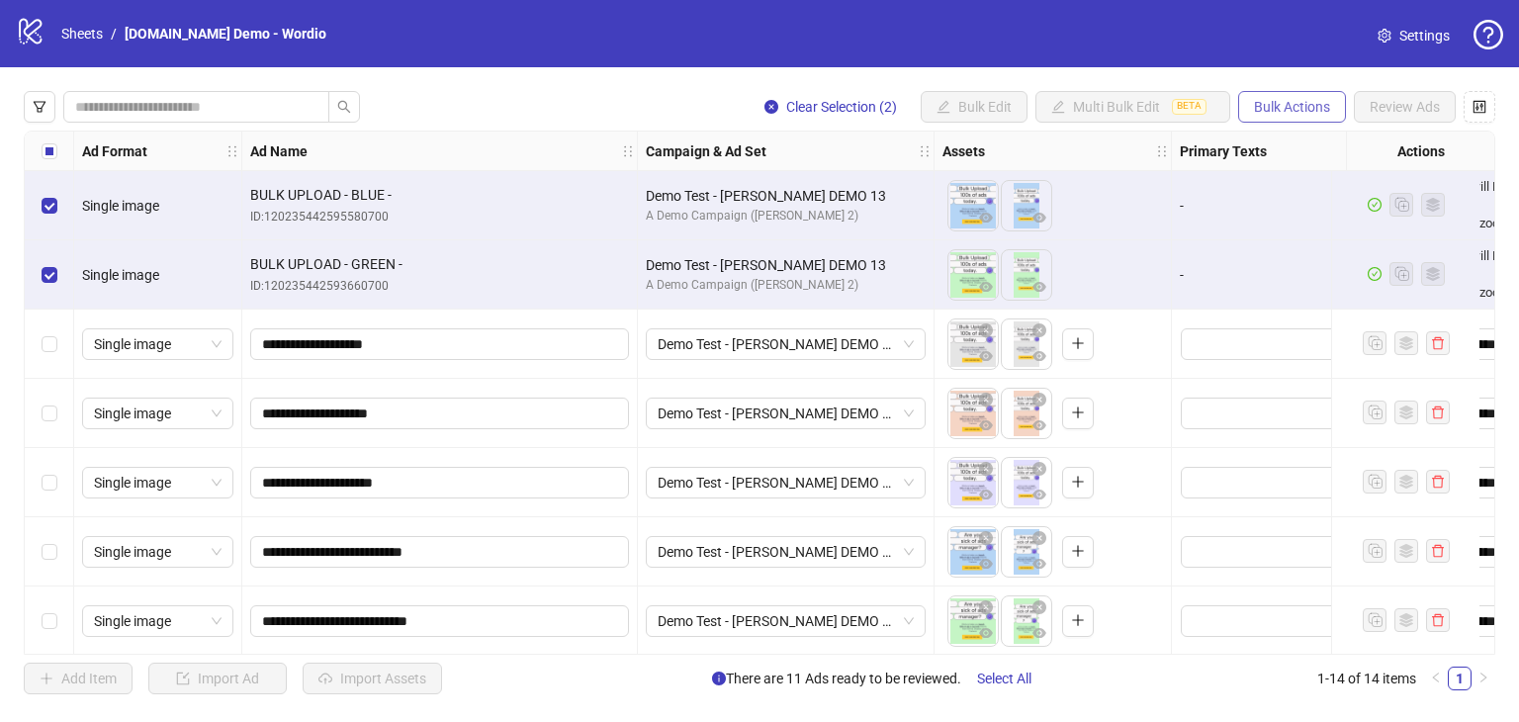
click at [1278, 108] on span "Bulk Actions" at bounding box center [1292, 107] width 76 height 16
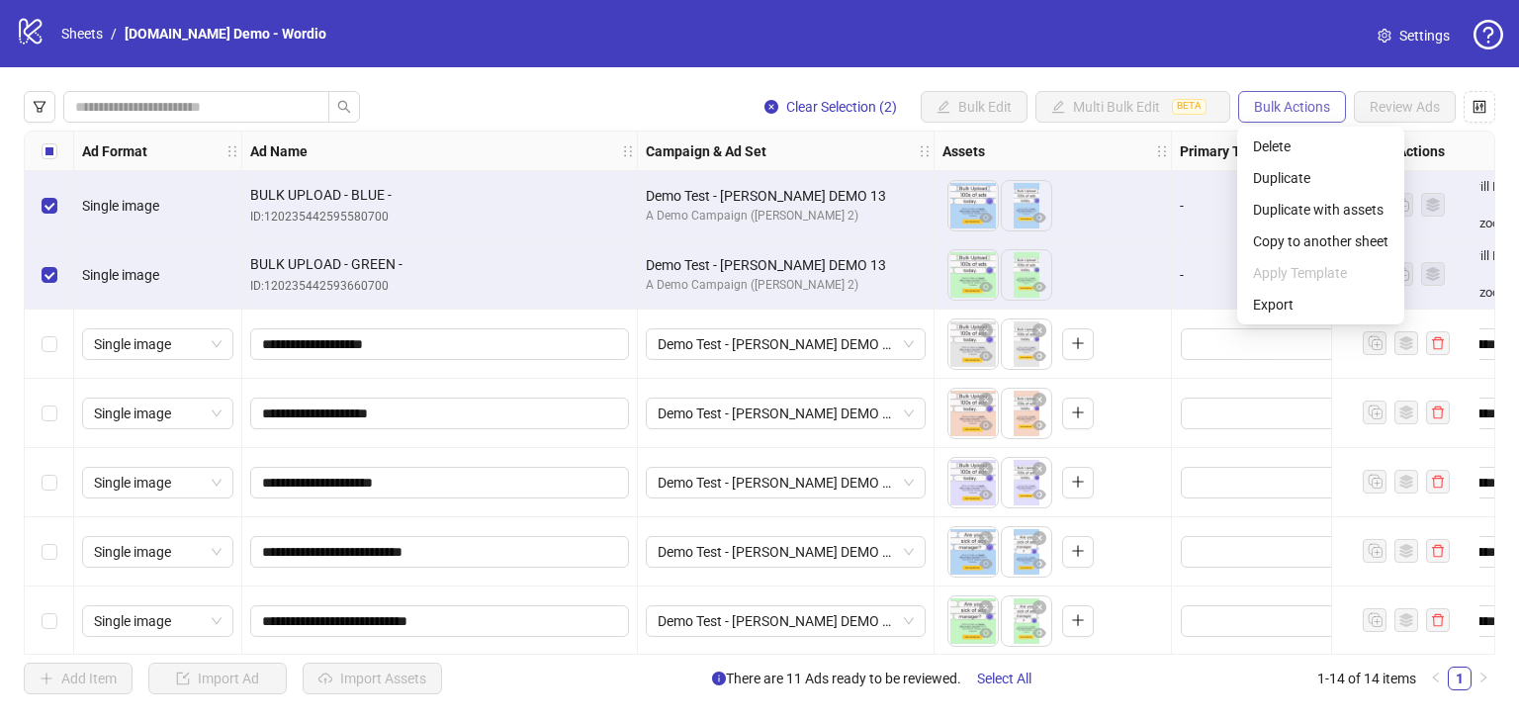
click at [1271, 110] on span "Bulk Actions" at bounding box center [1292, 107] width 76 height 16
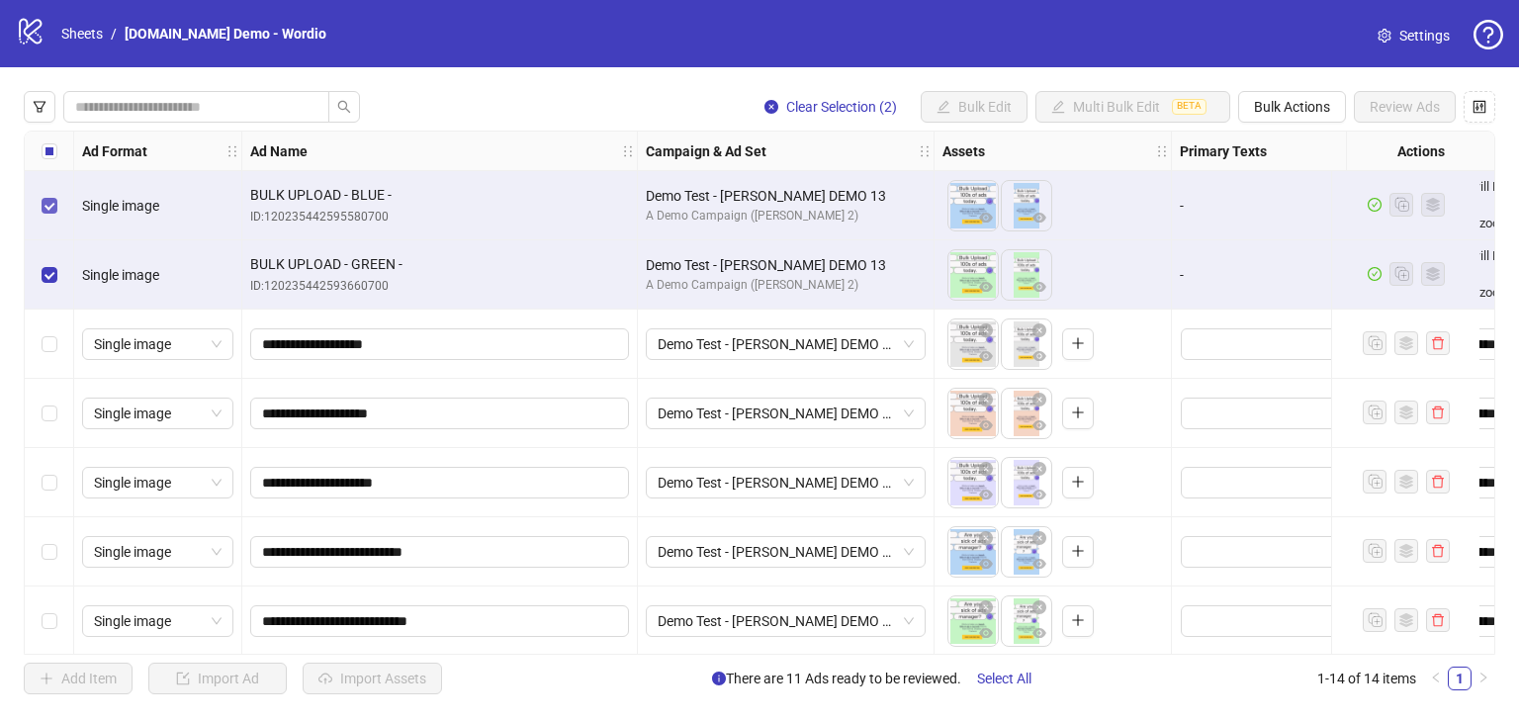
click at [54, 213] on label "Select row 1" at bounding box center [50, 206] width 16 height 22
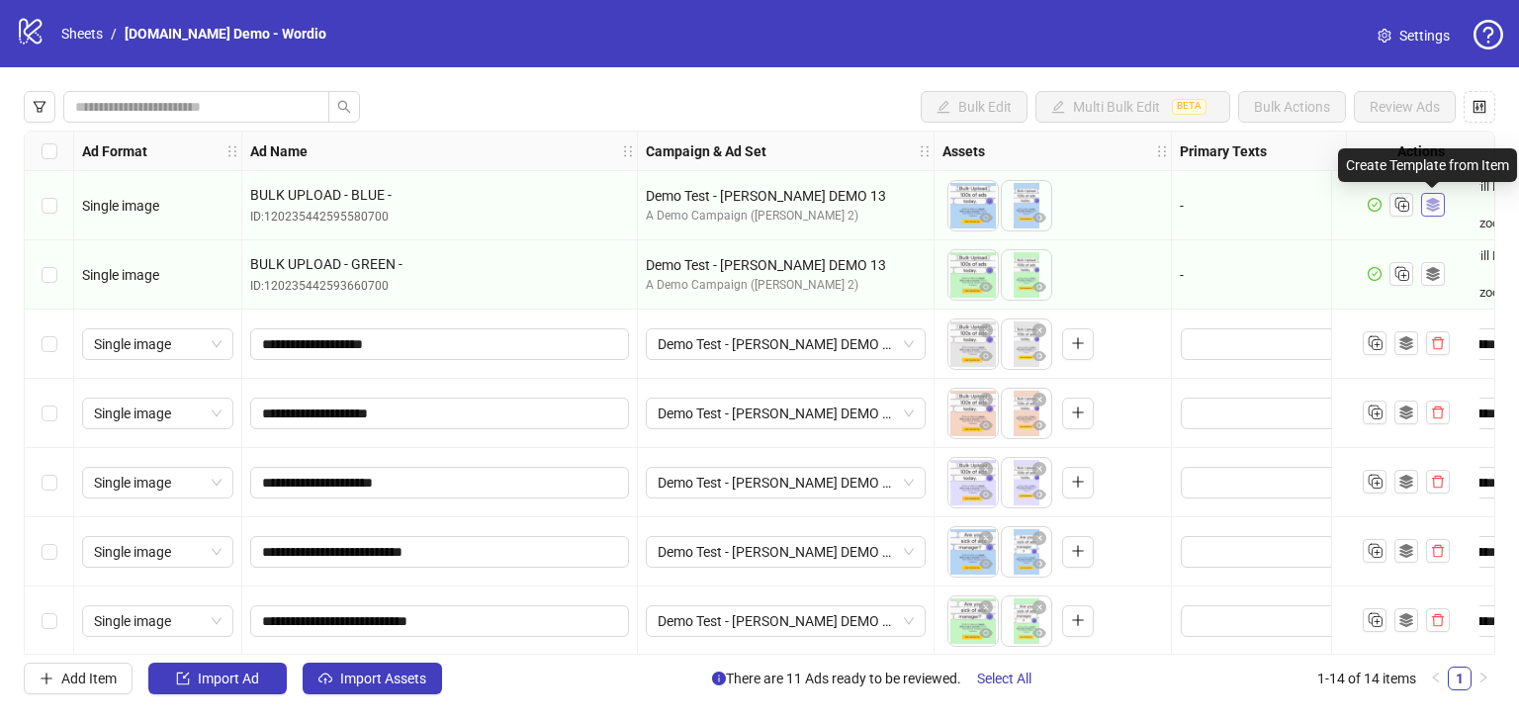
click at [1438, 208] on icon "ad template" at bounding box center [1432, 205] width 14 height 14
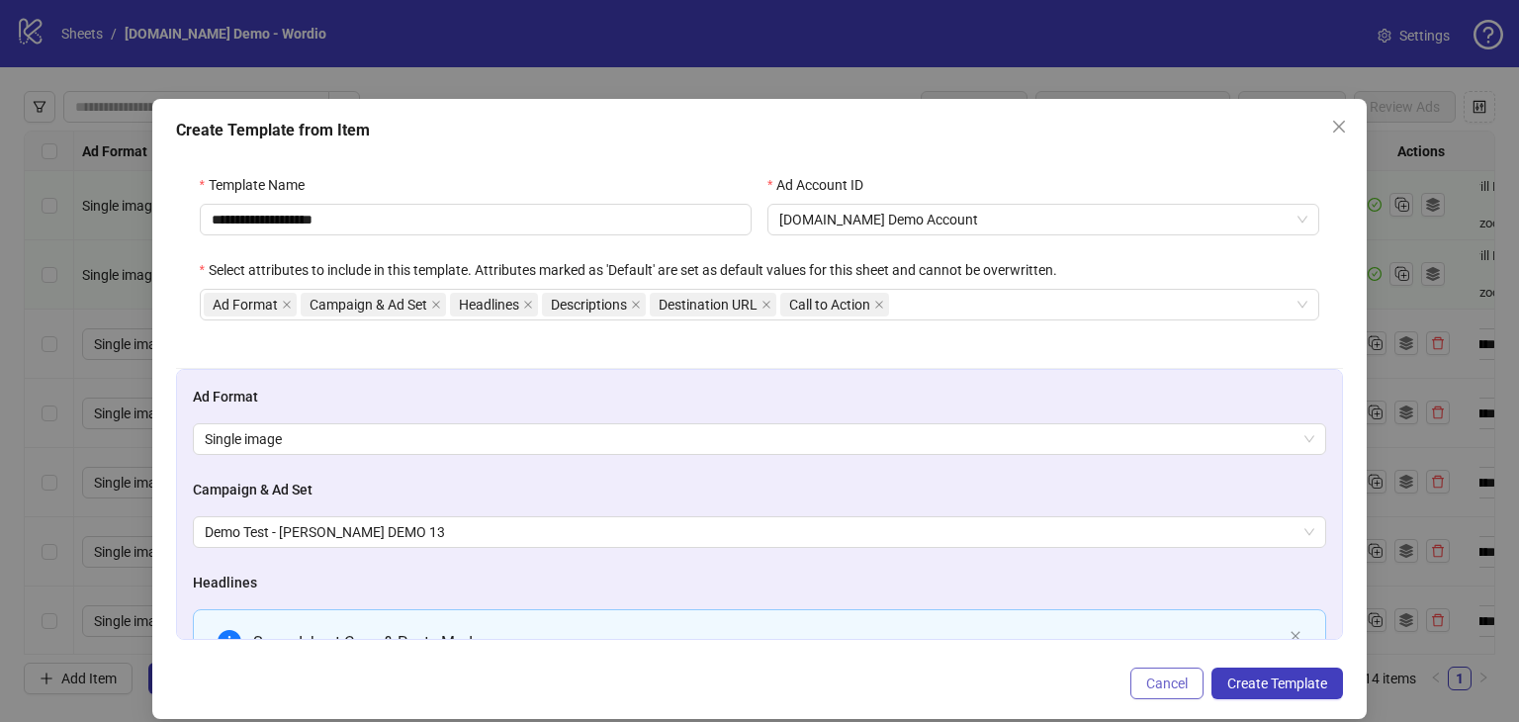
click at [1174, 679] on span "Cancel" at bounding box center [1168, 684] width 42 height 16
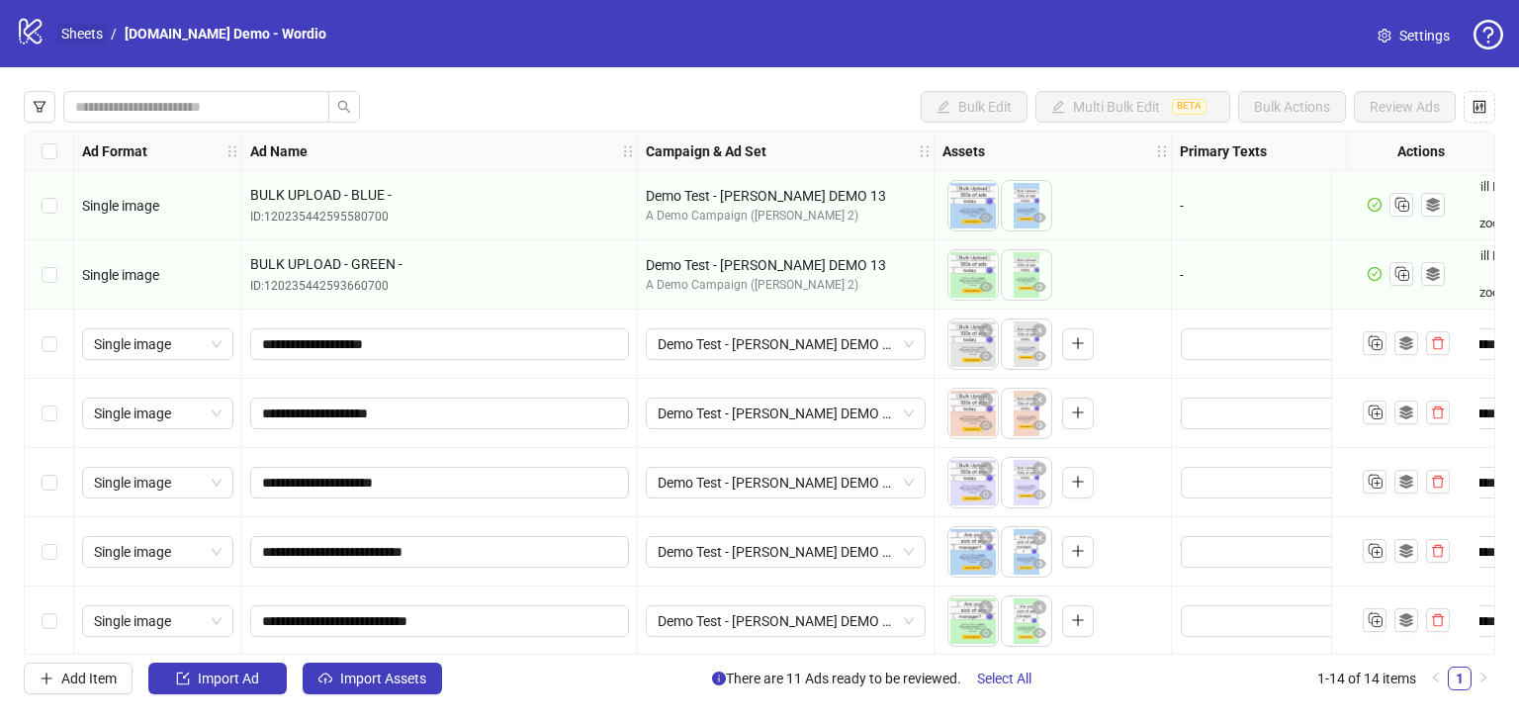
click at [81, 40] on link "Sheets" at bounding box center [81, 34] width 49 height 22
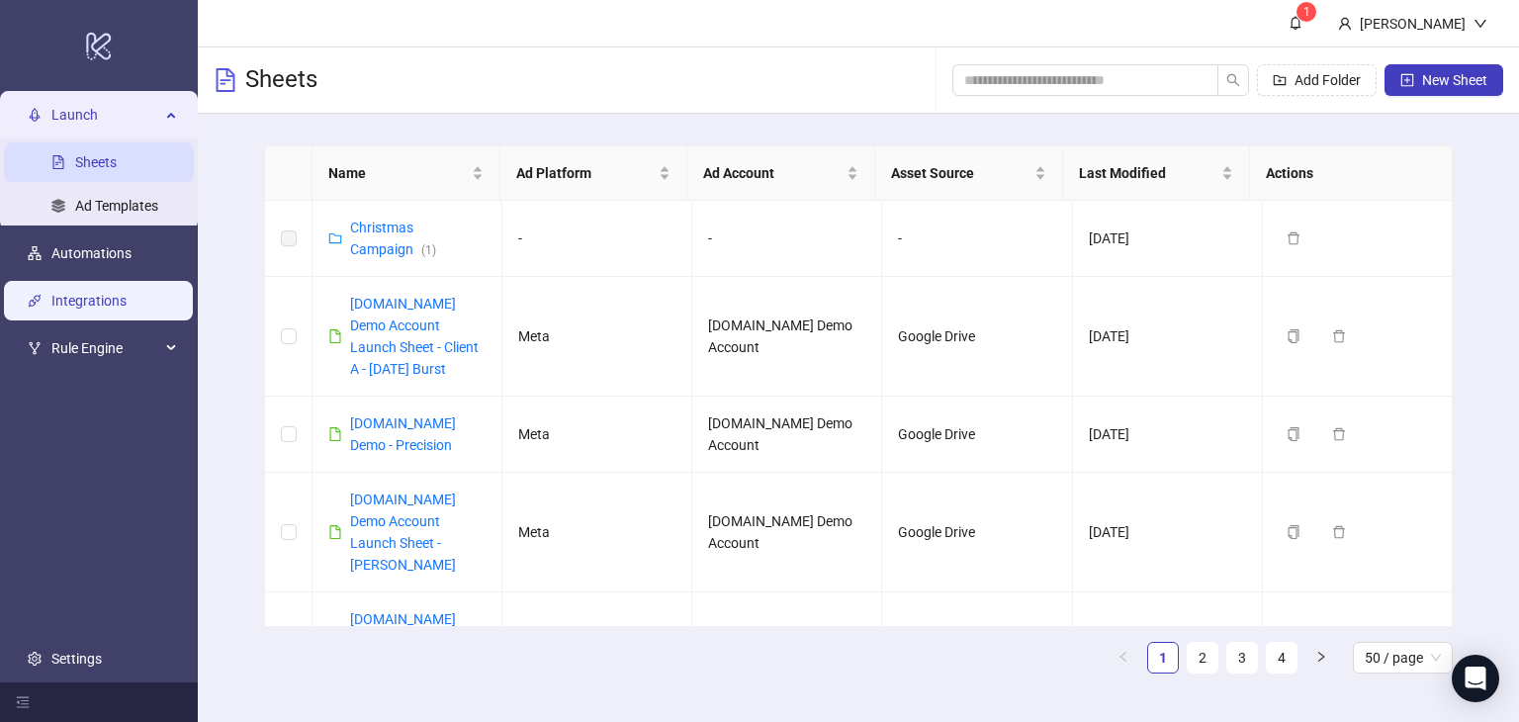
click at [103, 303] on link "Integrations" at bounding box center [88, 301] width 75 height 16
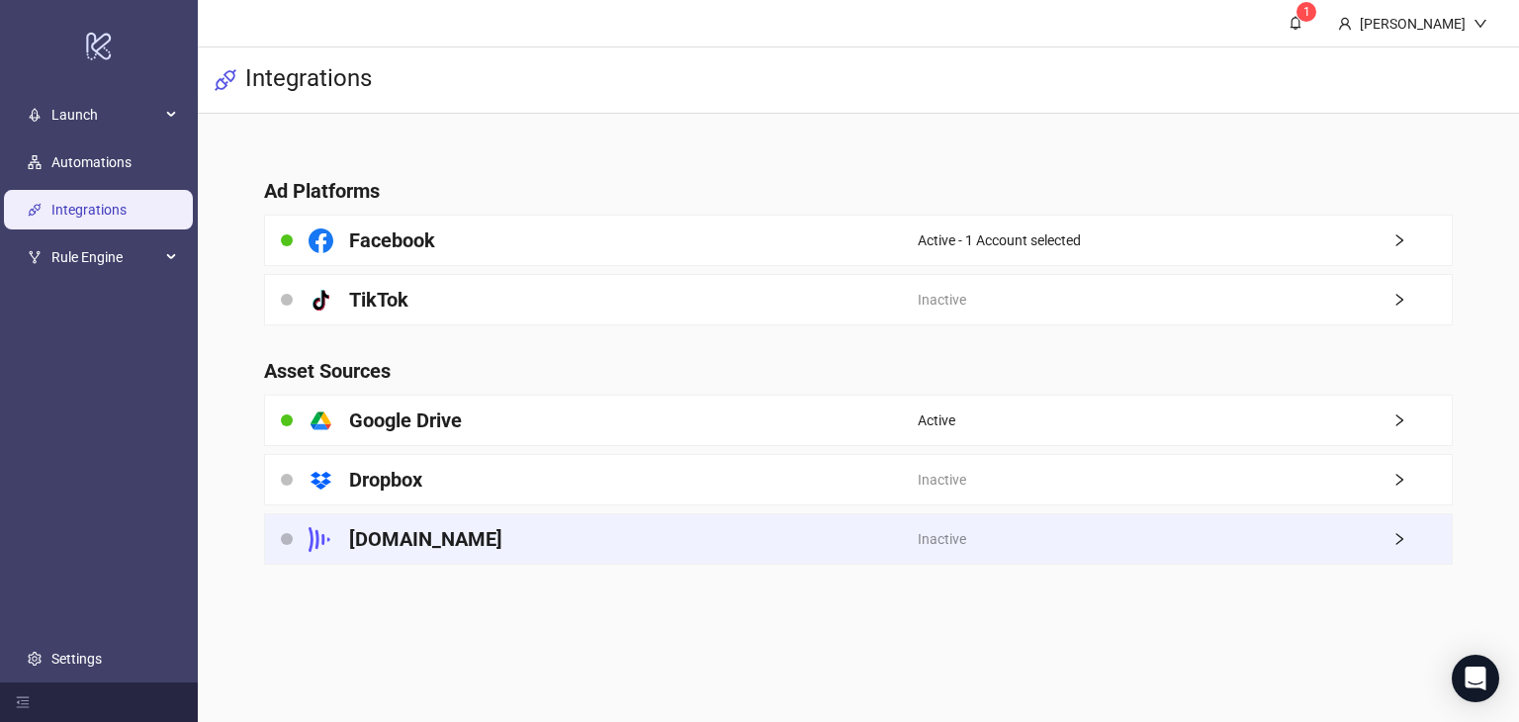
click at [472, 526] on div "[DOMAIN_NAME]" at bounding box center [591, 538] width 653 height 49
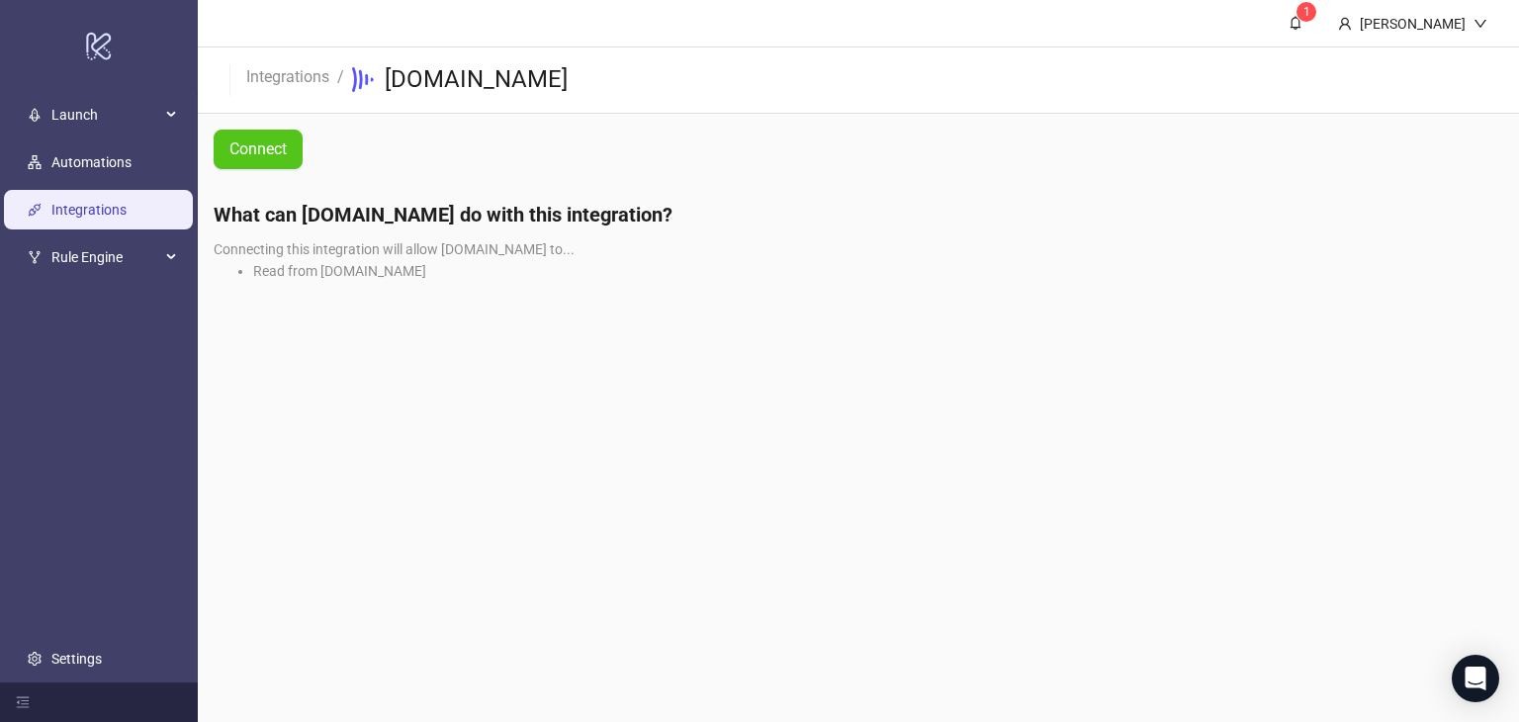
click at [285, 270] on li "Read from [DOMAIN_NAME]" at bounding box center [878, 271] width 1250 height 22
click at [265, 159] on button "Connect" at bounding box center [258, 150] width 89 height 40
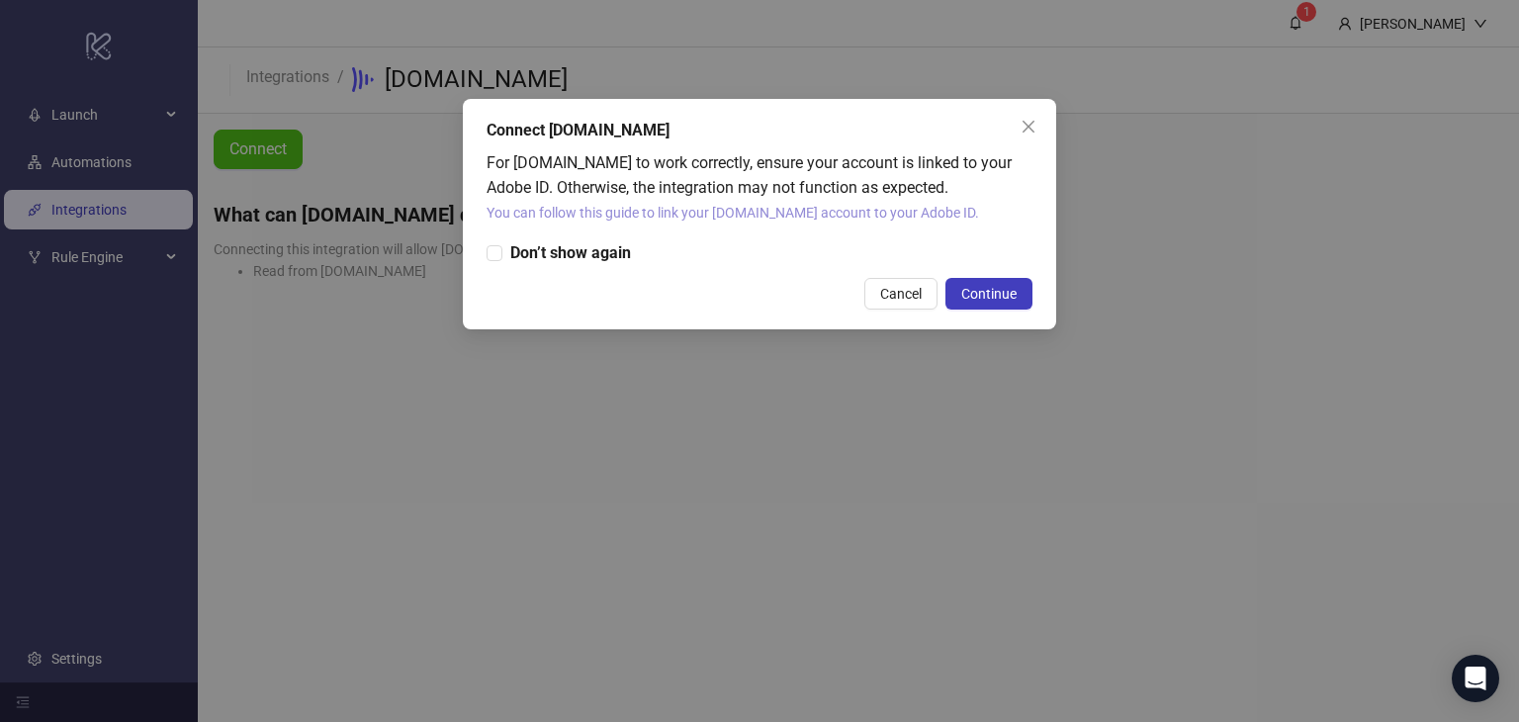
click at [657, 210] on link "You can follow this guide to link your [DOMAIN_NAME] account to your Adobe ID." at bounding box center [733, 213] width 493 height 16
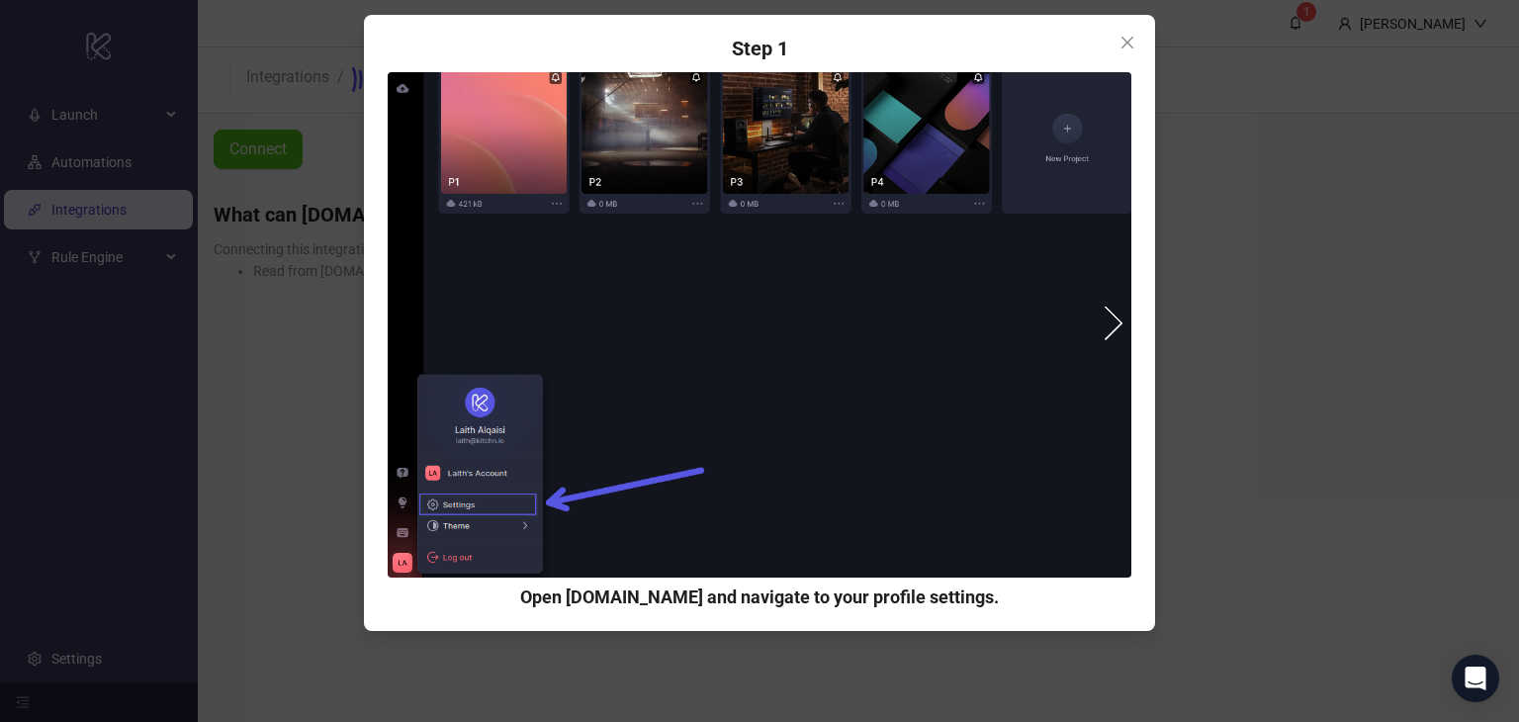
click at [1107, 308] on button "next" at bounding box center [1106, 324] width 36 height 36
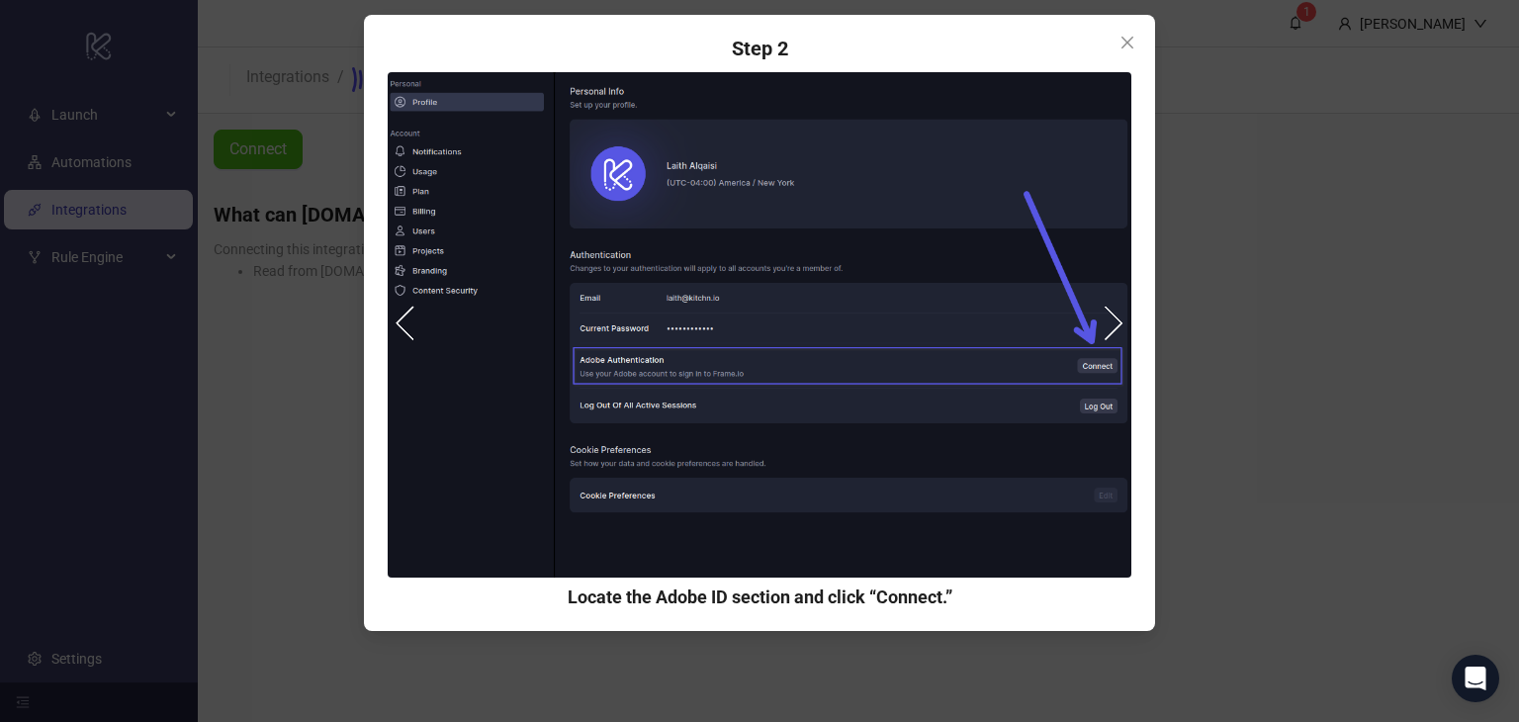
click at [1116, 322] on button "next" at bounding box center [1106, 324] width 36 height 36
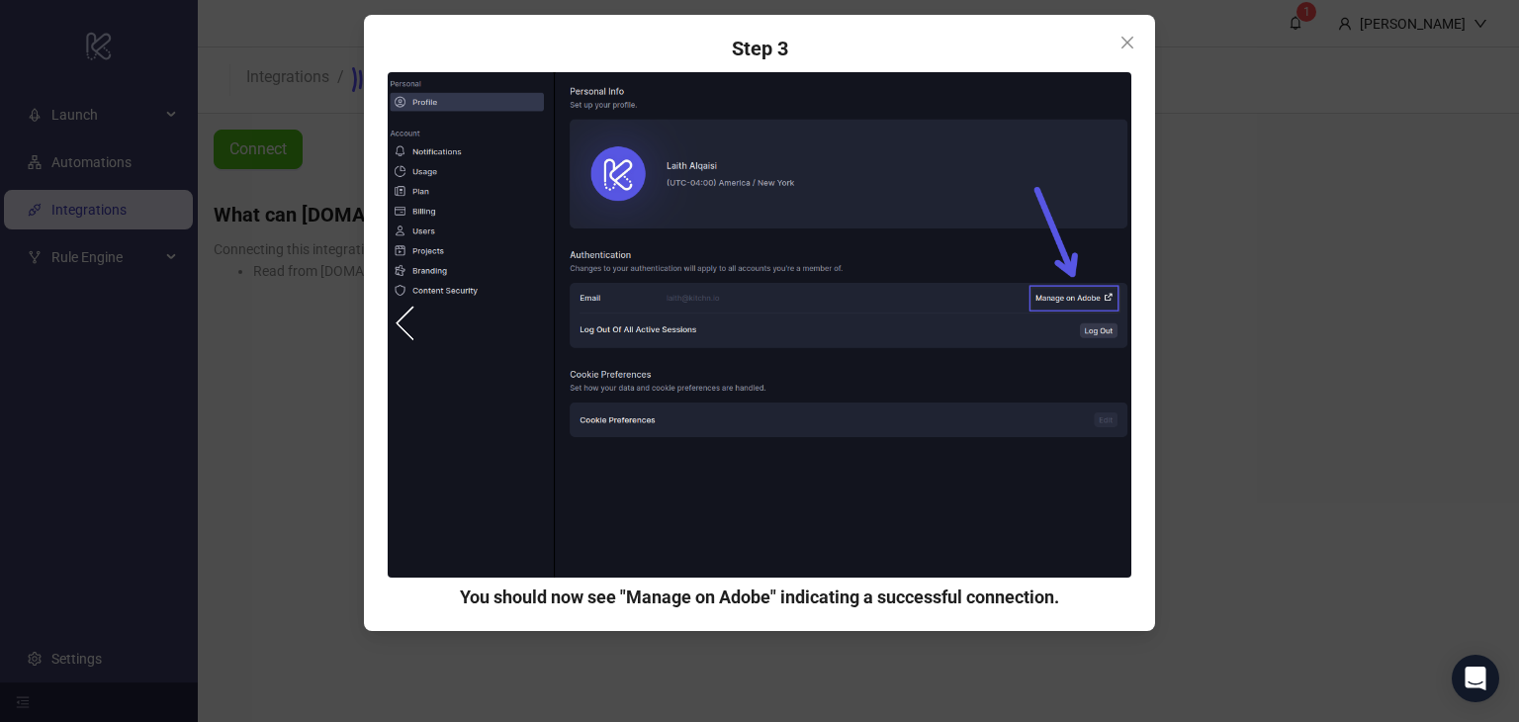
click at [415, 328] on button "prev" at bounding box center [414, 324] width 36 height 36
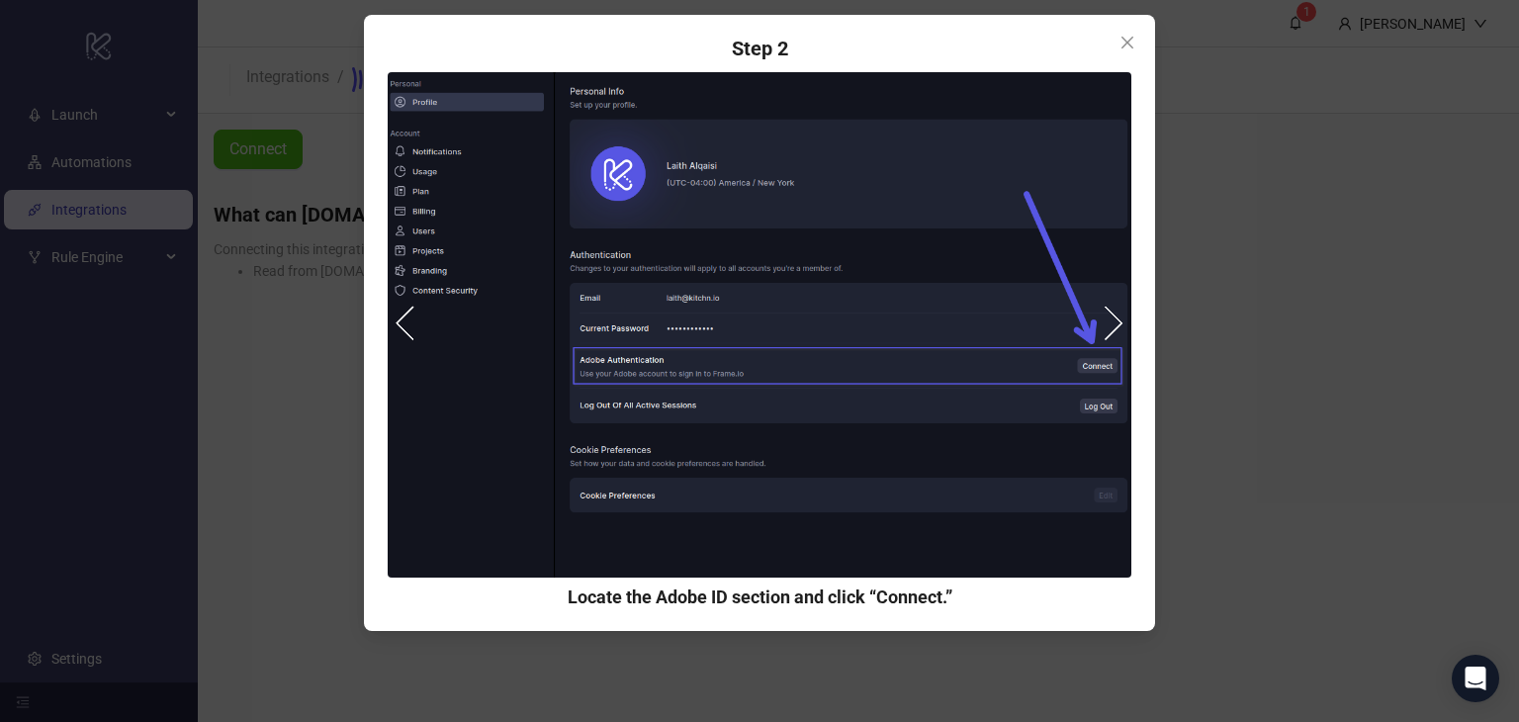
click at [1210, 425] on div "Step 1 Open [DOMAIN_NAME] and navigate to your profile settings. Step 2 Locate …" at bounding box center [759, 361] width 1519 height 722
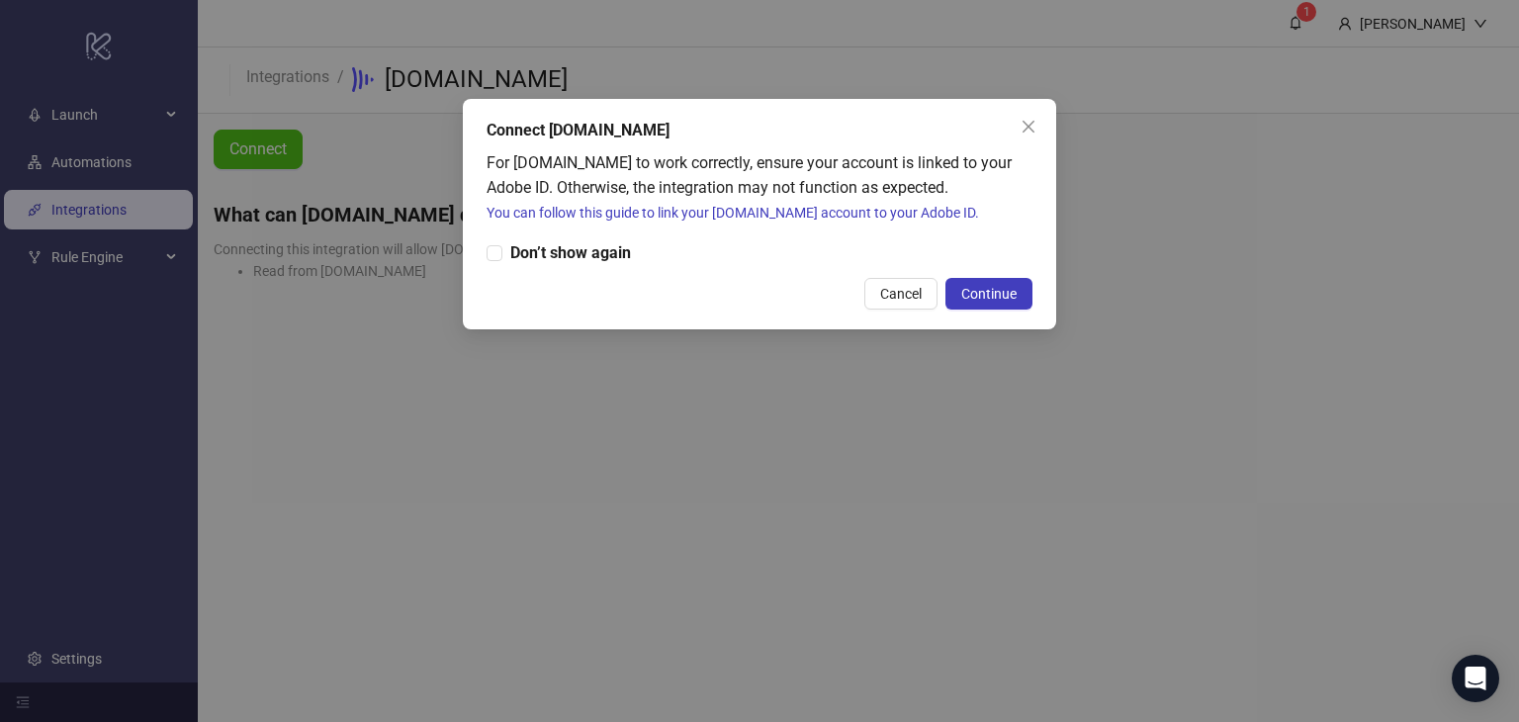
click at [958, 375] on div "Connect [DOMAIN_NAME] For [DOMAIN_NAME] to work correctly, ensure your account …" at bounding box center [759, 361] width 1519 height 722
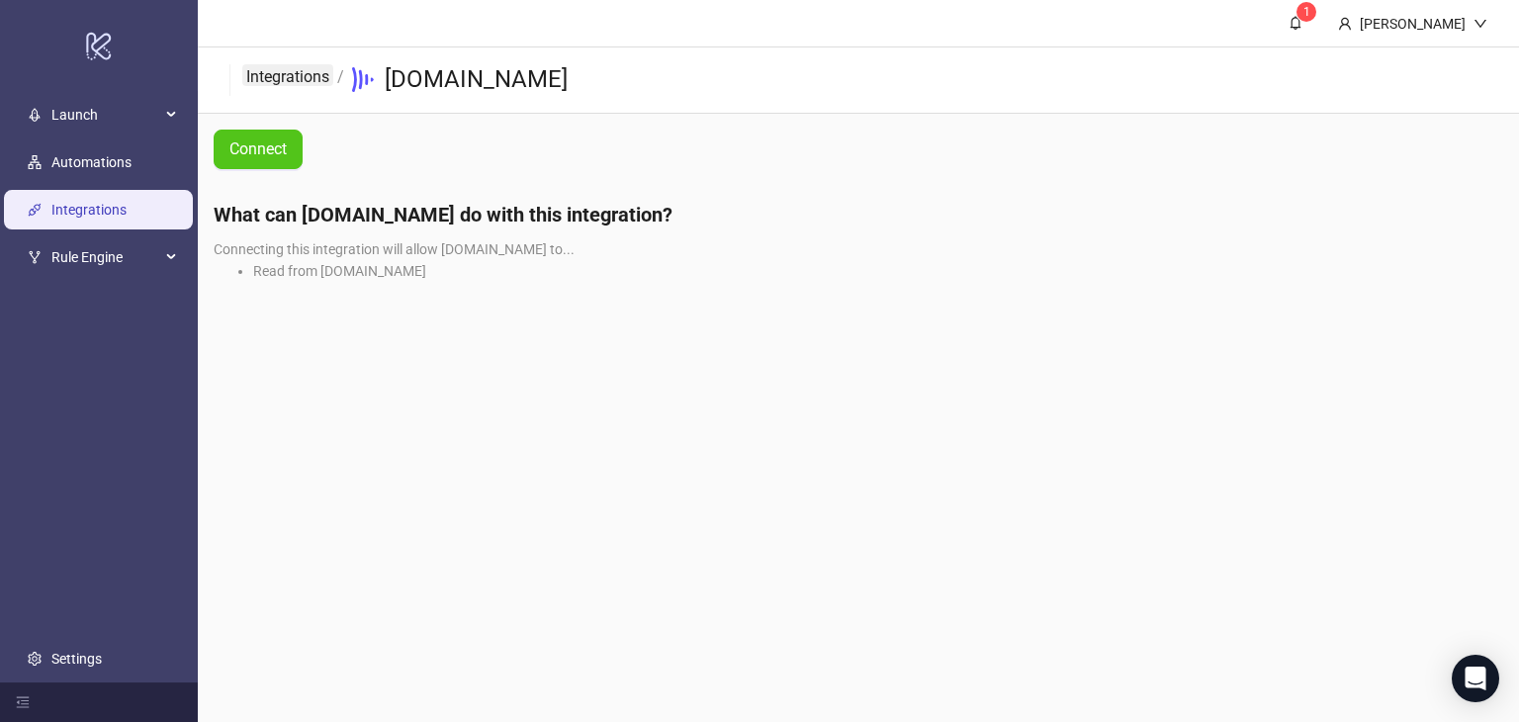
click at [297, 77] on link "Integrations" at bounding box center [287, 75] width 91 height 22
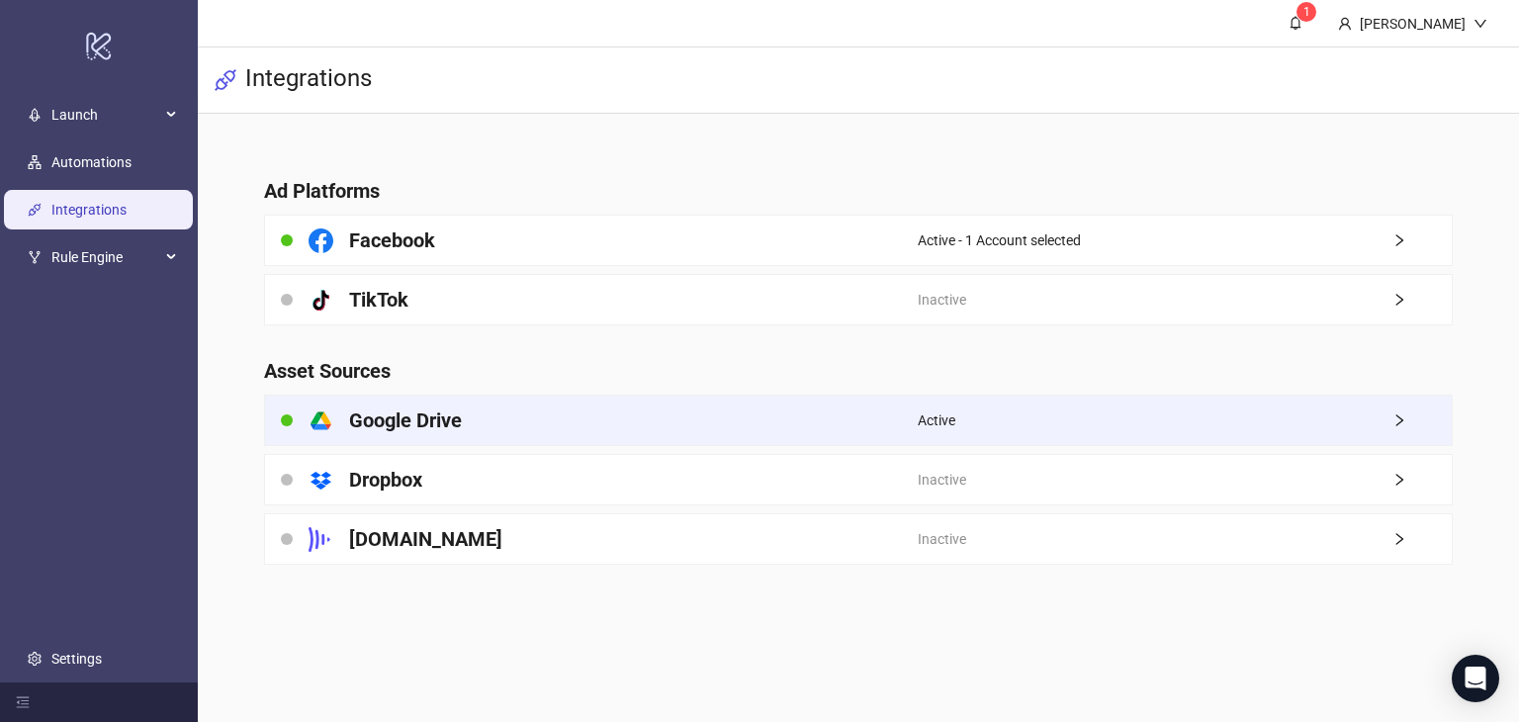
click at [424, 421] on h4 "Google Drive" at bounding box center [405, 421] width 113 height 28
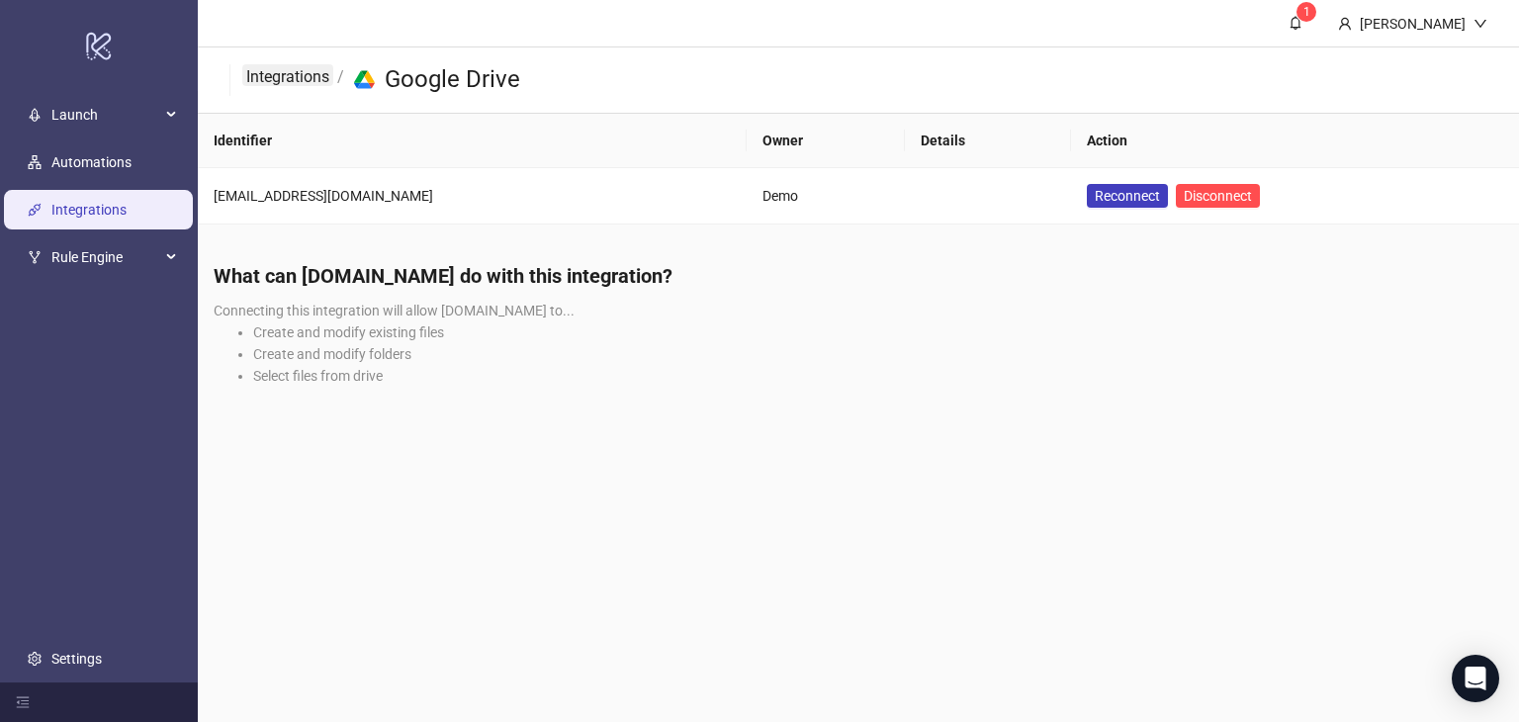
click at [318, 76] on link "Integrations" at bounding box center [287, 75] width 91 height 22
